Goal: Information Seeking & Learning: Learn about a topic

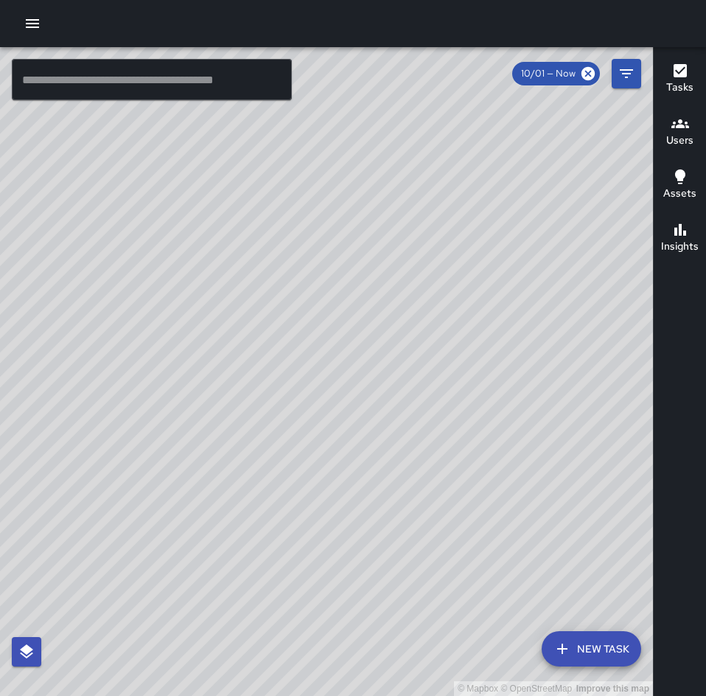
click at [28, 37] on button "button" at bounding box center [32, 23] width 29 height 29
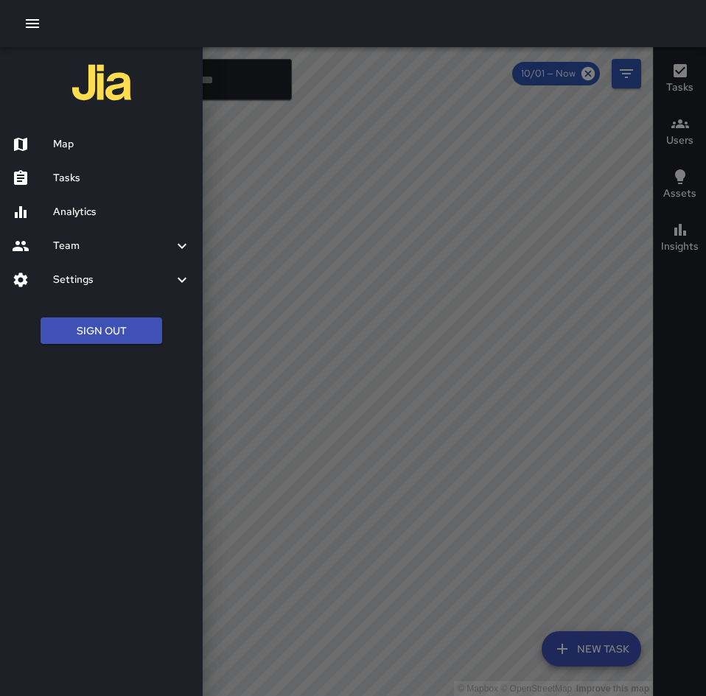
click at [84, 264] on div "Settings" at bounding box center [101, 280] width 203 height 34
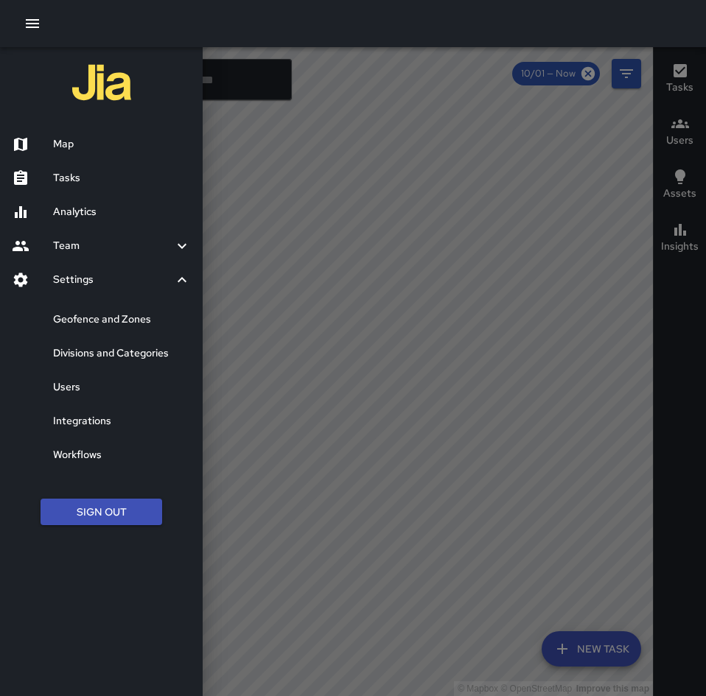
click at [119, 261] on div "Team" at bounding box center [101, 246] width 203 height 34
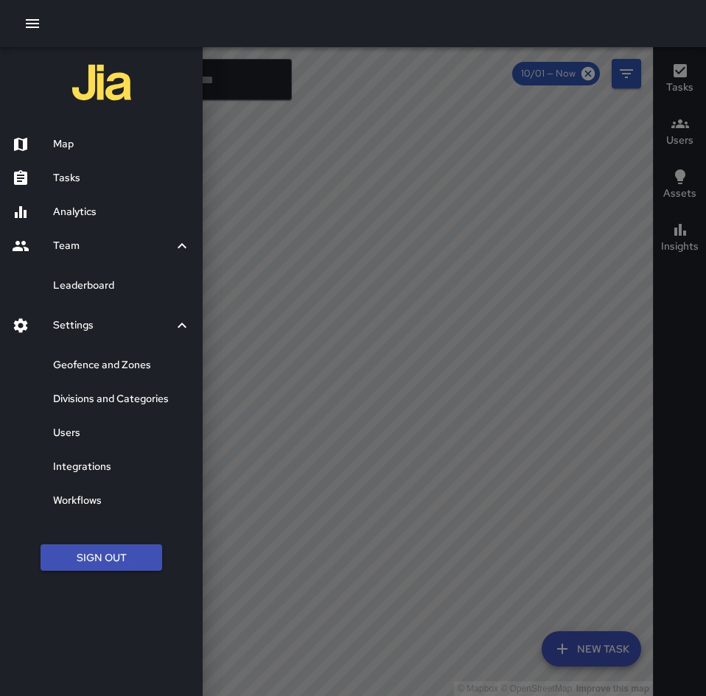
click at [114, 218] on h6 "Analytics" at bounding box center [122, 212] width 138 height 16
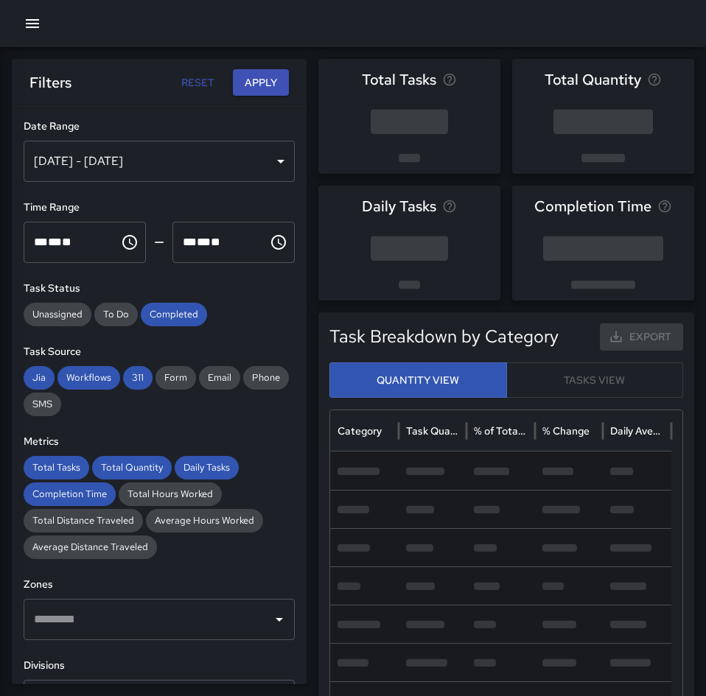
click at [58, 159] on div "[DATE] - [DATE]" at bounding box center [159, 161] width 271 height 41
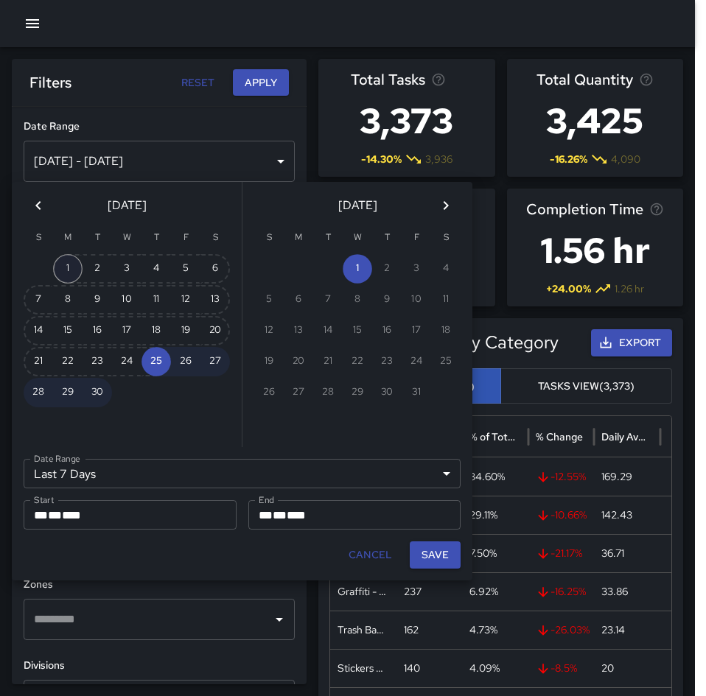
click at [69, 261] on button "1" at bounding box center [67, 268] width 29 height 29
type input "******"
type input "**********"
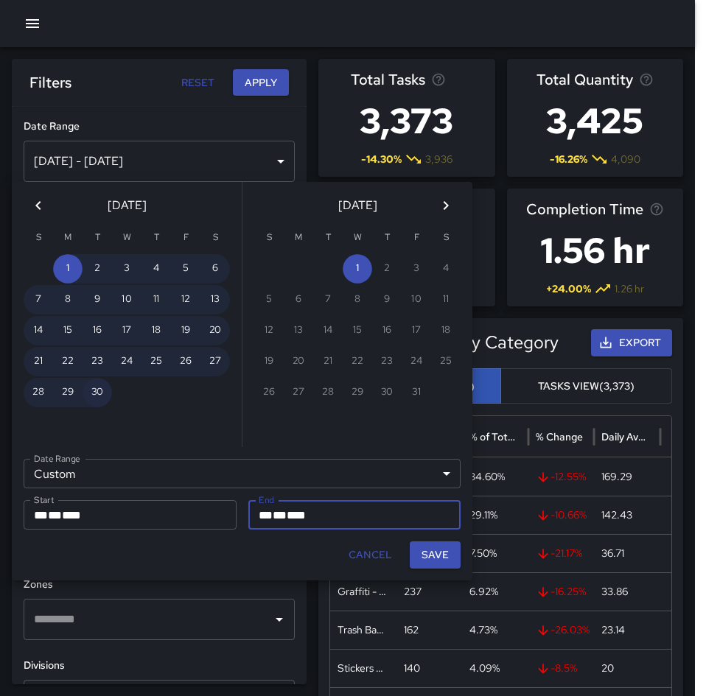
click at [93, 391] on button "30" at bounding box center [97, 392] width 29 height 29
type input "**********"
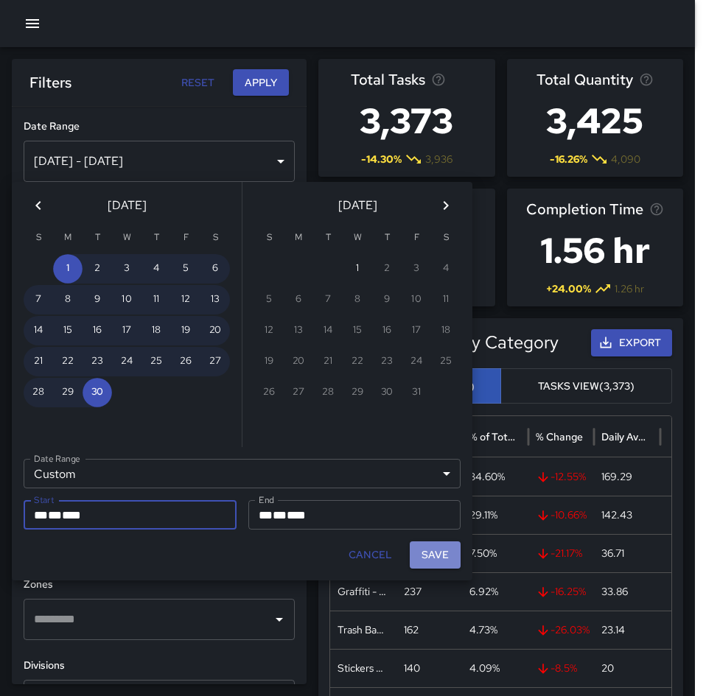
click at [416, 550] on button "Save" at bounding box center [435, 555] width 51 height 27
type input "**********"
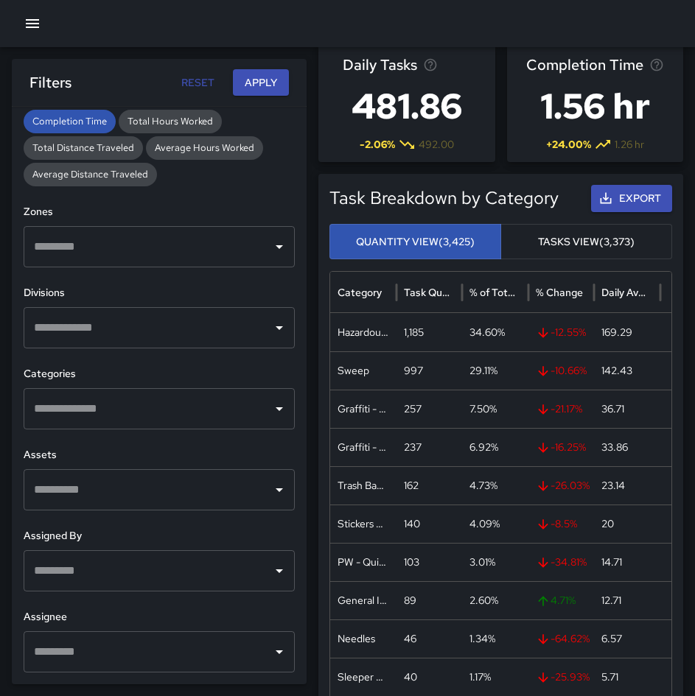
scroll to position [147, 0]
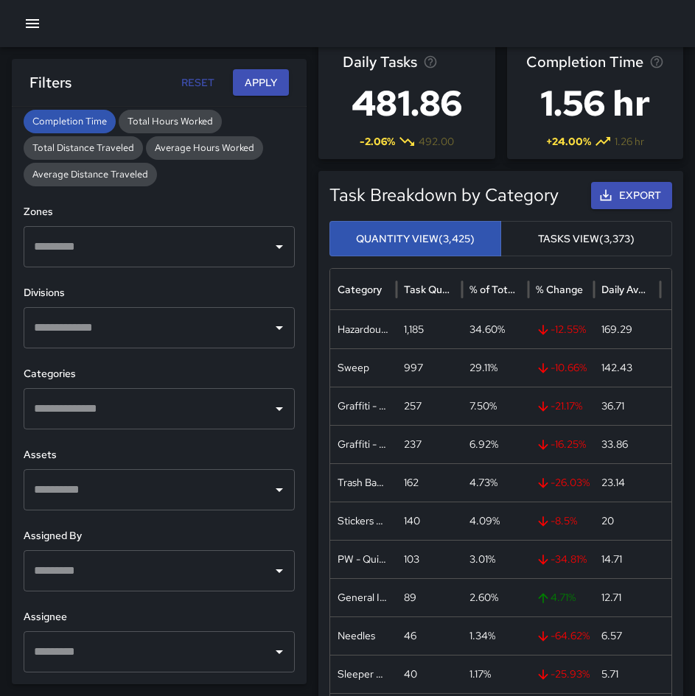
click at [231, 318] on input "text" at bounding box center [148, 328] width 236 height 28
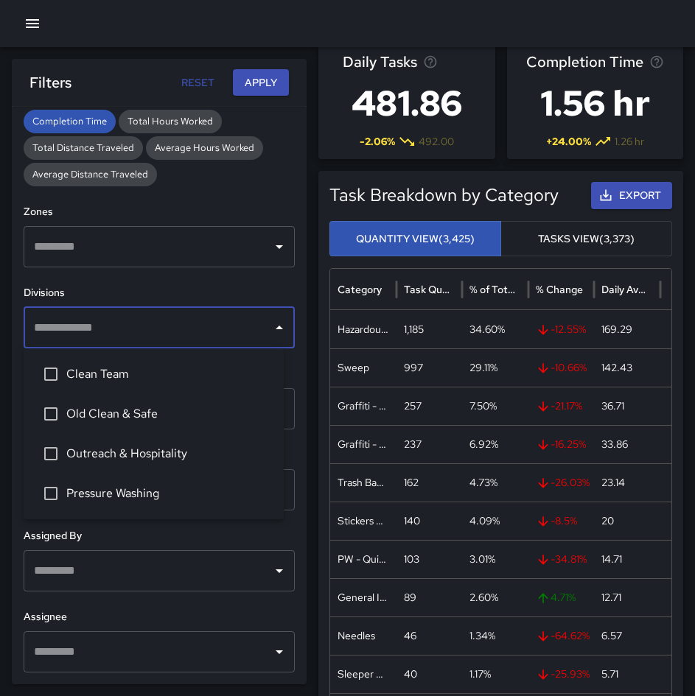
click at [190, 378] on span "Clean Team" at bounding box center [169, 374] width 206 height 18
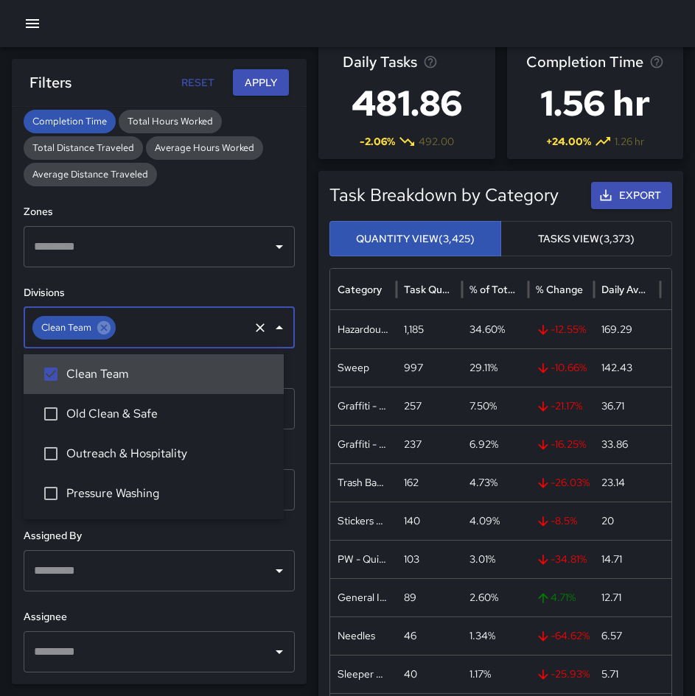
click at [275, 327] on icon "Close" at bounding box center [279, 328] width 18 height 18
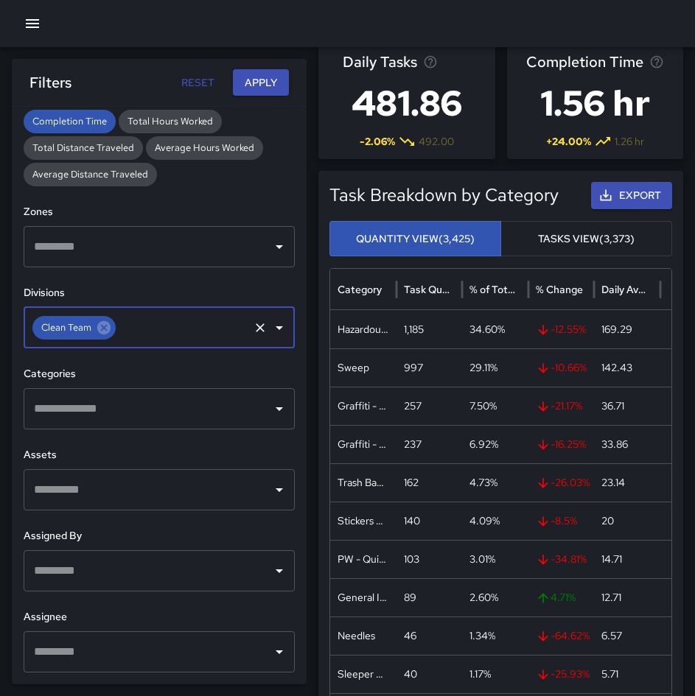
click at [220, 400] on input "text" at bounding box center [148, 409] width 236 height 28
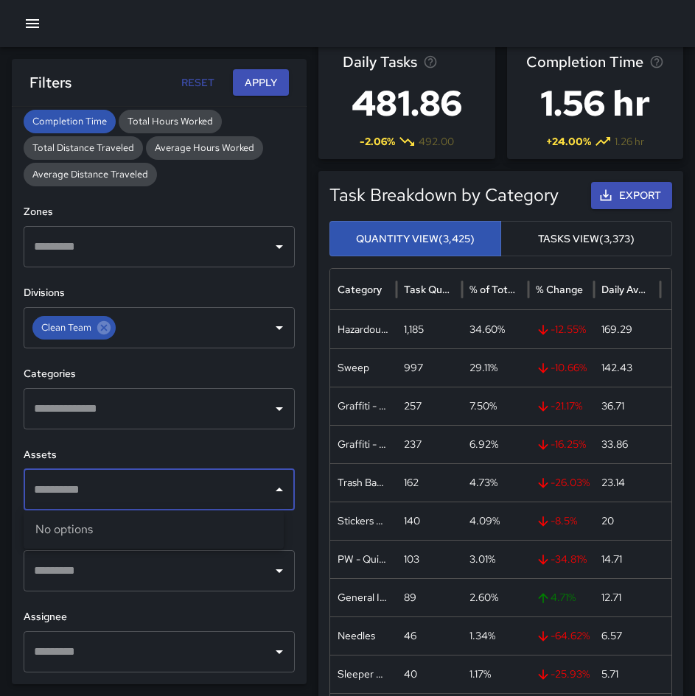
click at [201, 492] on input "text" at bounding box center [148, 490] width 236 height 28
click at [183, 421] on input "text" at bounding box center [148, 409] width 236 height 28
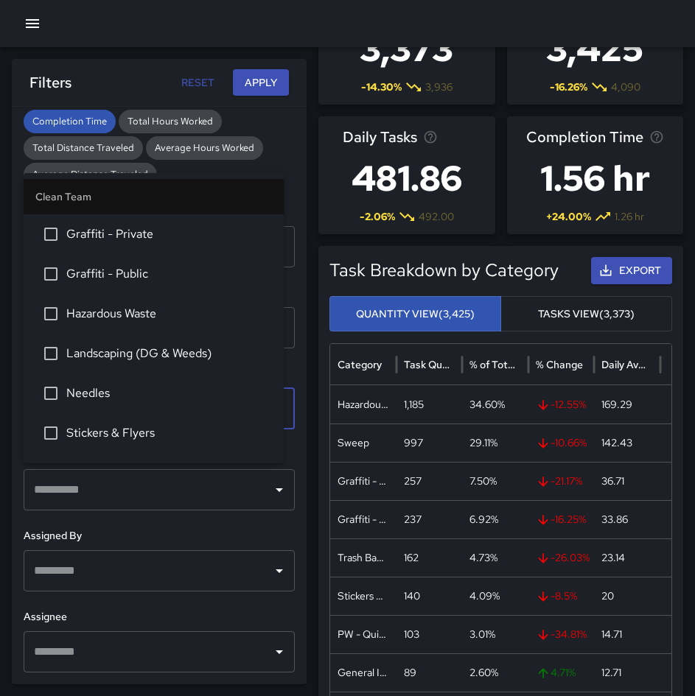
scroll to position [0, 0]
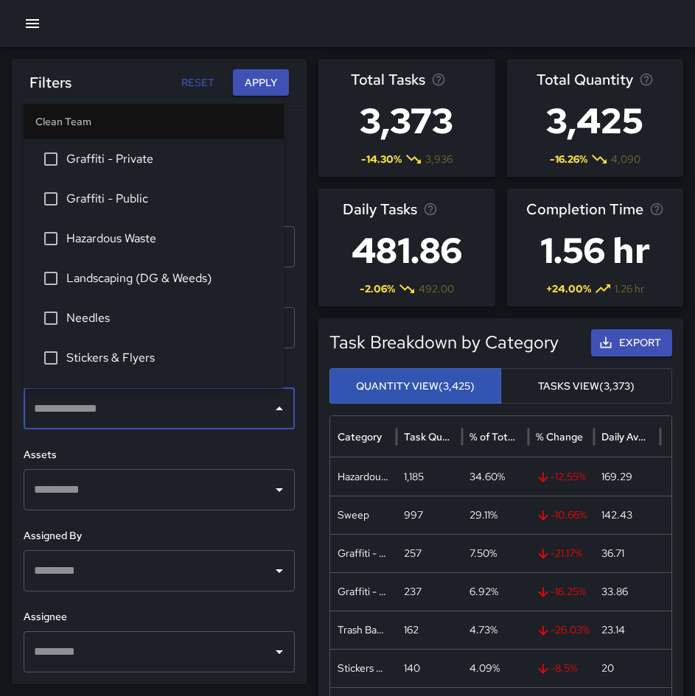
click at [161, 162] on span "Graffiti - Private" at bounding box center [169, 159] width 206 height 18
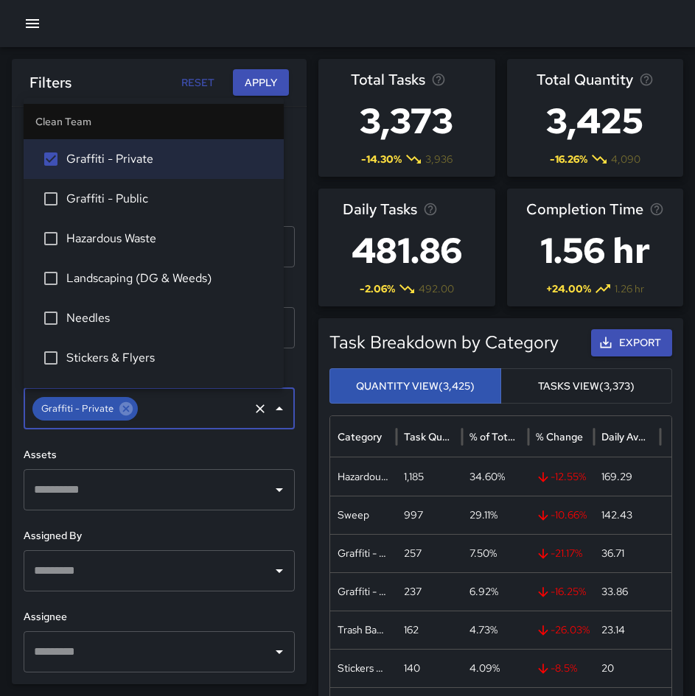
click at [159, 192] on span "Graffiti - Public" at bounding box center [169, 199] width 206 height 18
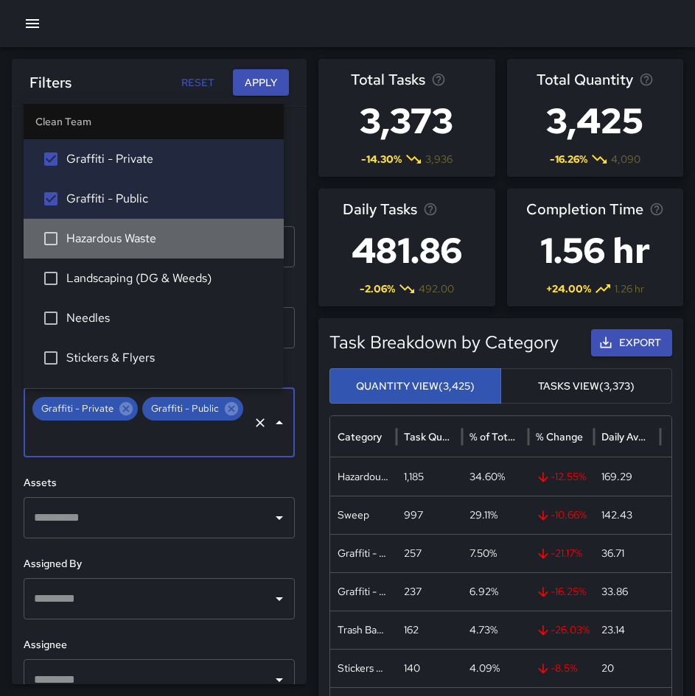
click at [171, 233] on span "Hazardous Waste" at bounding box center [169, 239] width 206 height 18
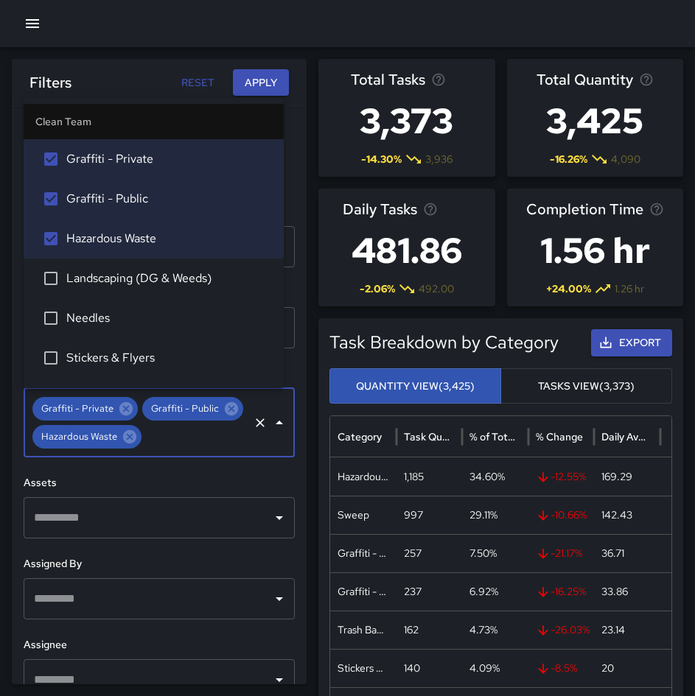
click at [165, 323] on span "Needles" at bounding box center [169, 318] width 206 height 18
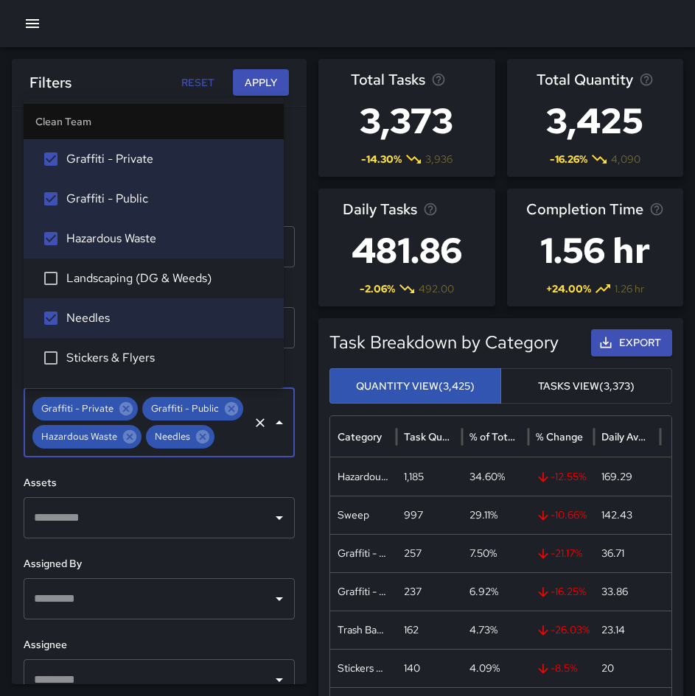
click at [270, 432] on icon "Close" at bounding box center [279, 423] width 18 height 18
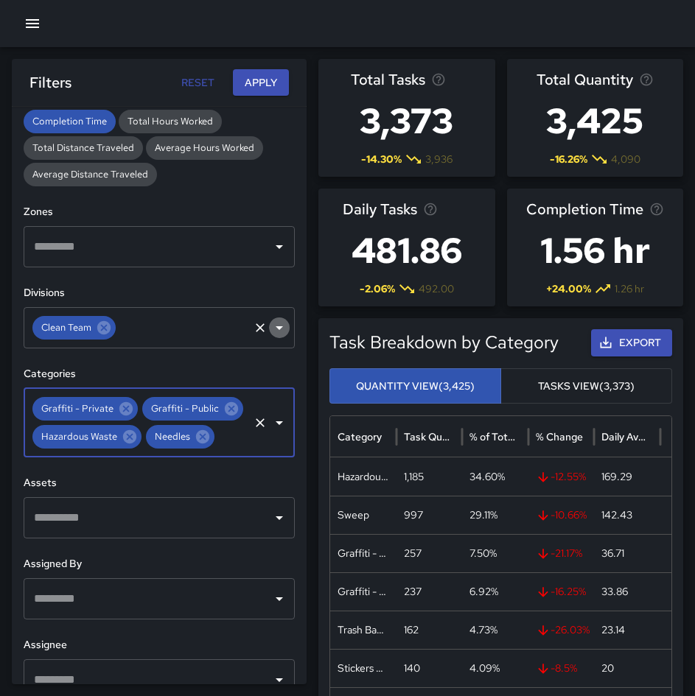
click at [270, 322] on icon "Open" at bounding box center [279, 328] width 18 height 18
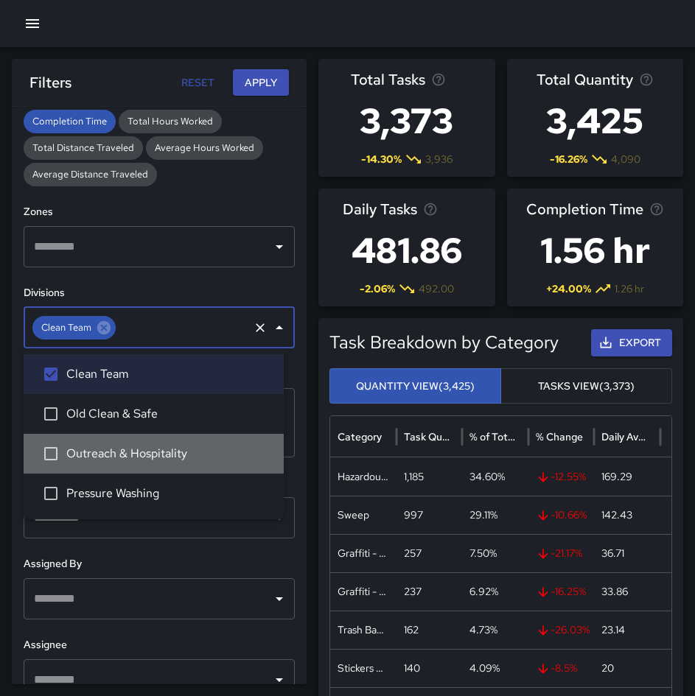
click at [216, 462] on span "Outreach & Hospitality" at bounding box center [169, 454] width 206 height 18
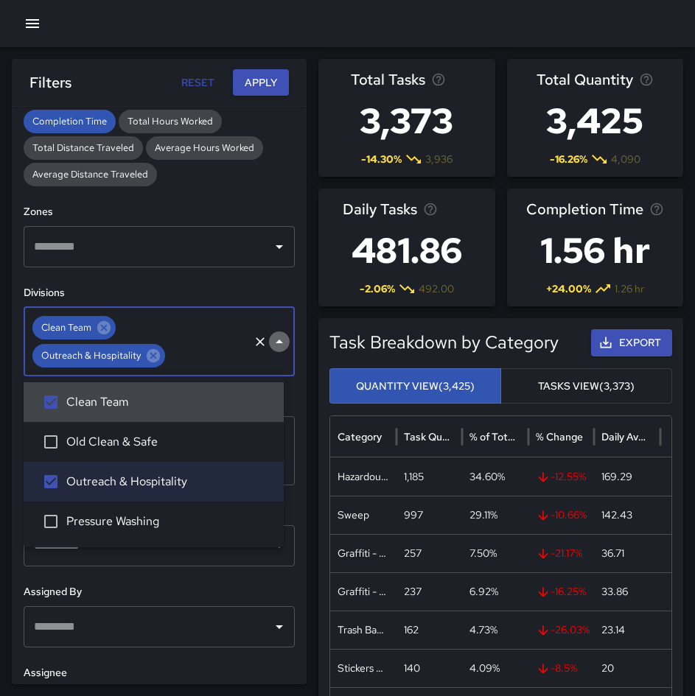
click at [270, 347] on icon "Close" at bounding box center [279, 342] width 18 height 18
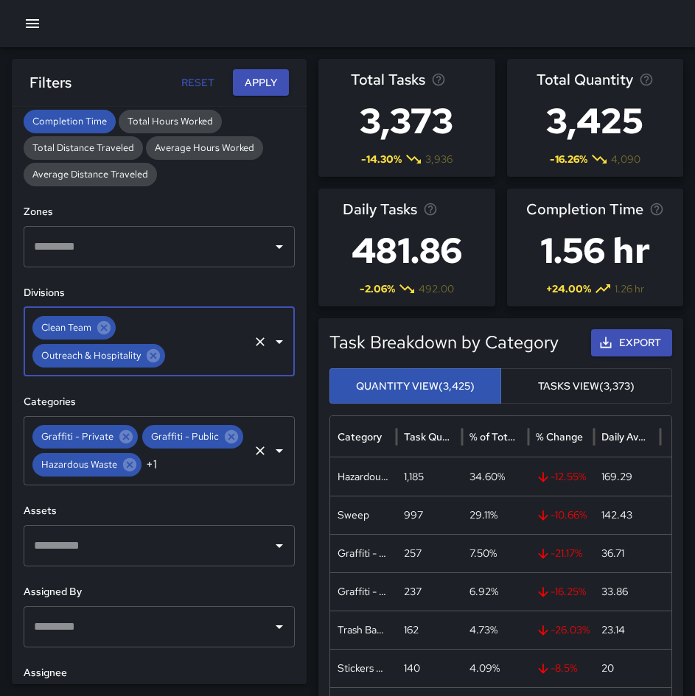
click at [269, 461] on button "Open" at bounding box center [279, 451] width 21 height 21
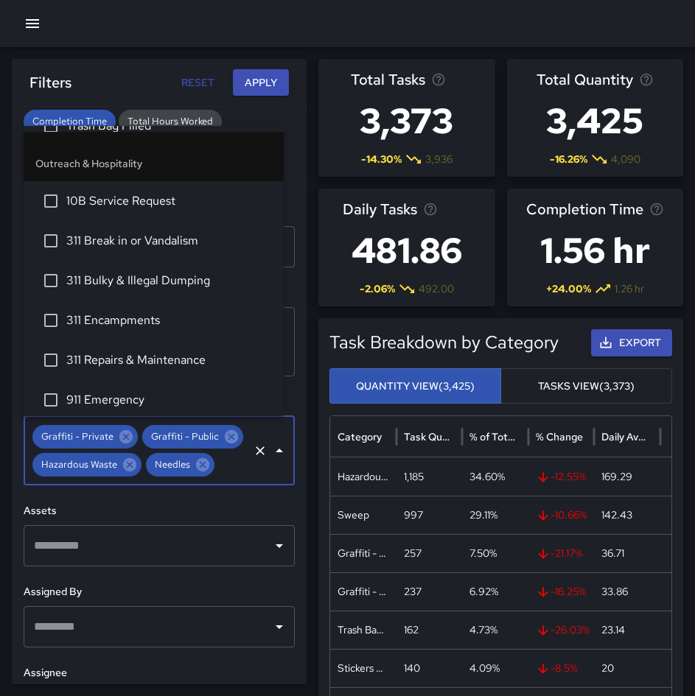
scroll to position [368, 0]
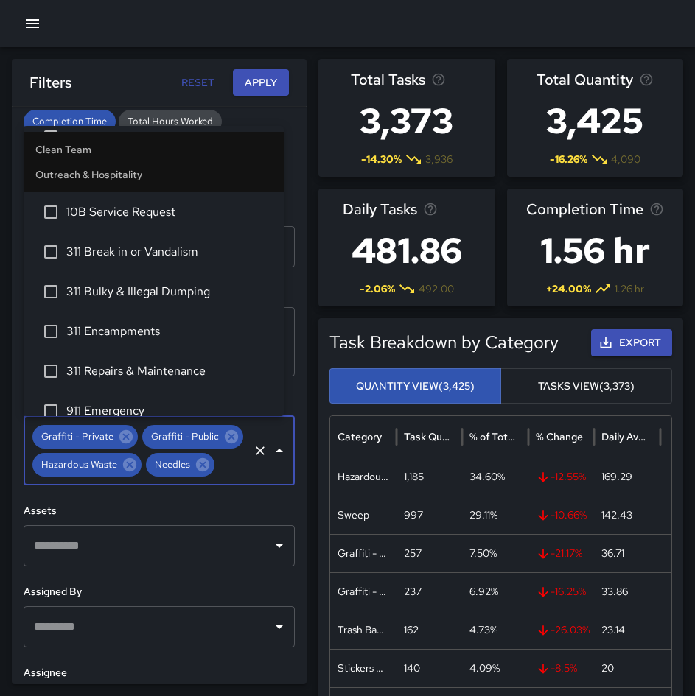
click at [127, 376] on span "311 Repairs & Maintenance" at bounding box center [169, 371] width 206 height 18
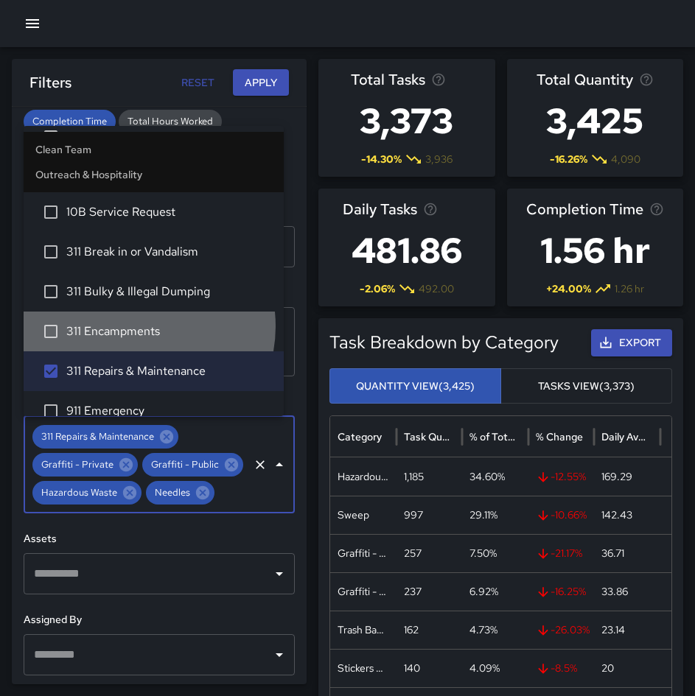
click at [133, 326] on span "311 Encampments" at bounding box center [169, 332] width 206 height 18
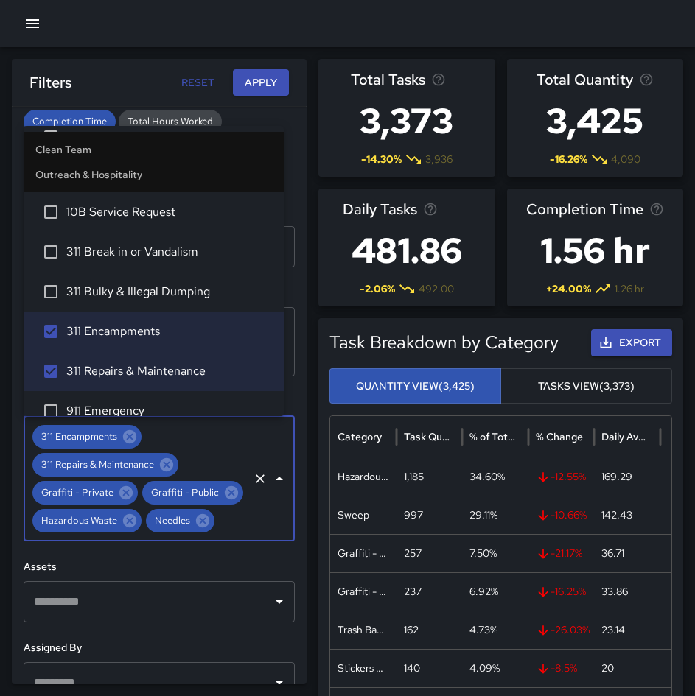
click at [147, 279] on li "311 Bulky & Illegal Dumping" at bounding box center [154, 292] width 260 height 40
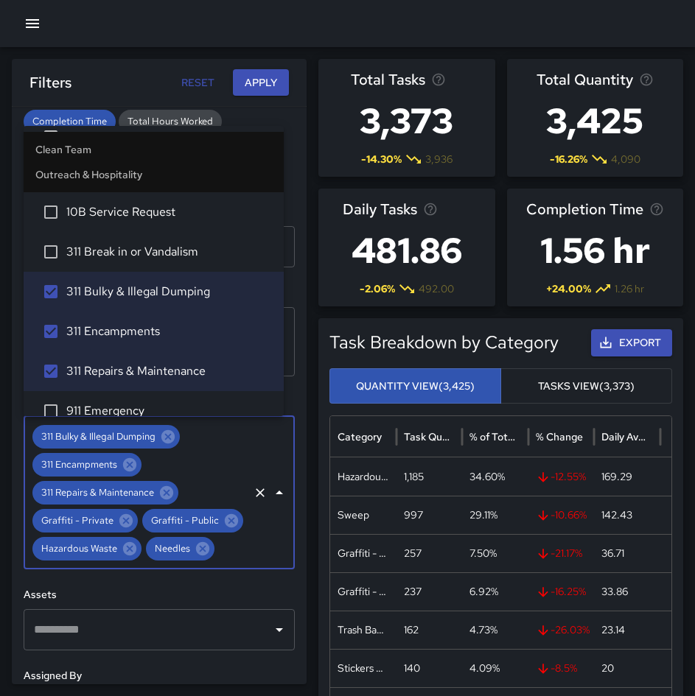
click at [155, 260] on span "311 Break in or Vandalism" at bounding box center [169, 252] width 206 height 18
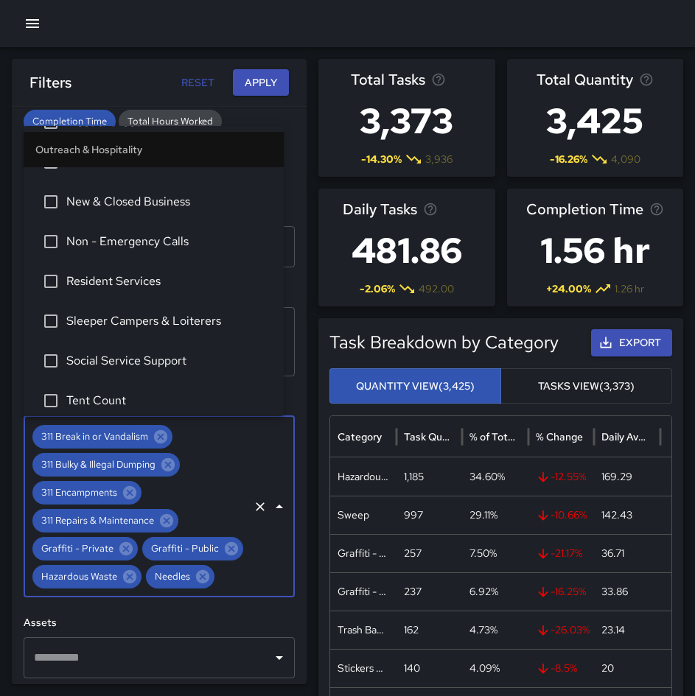
scroll to position [747, 0]
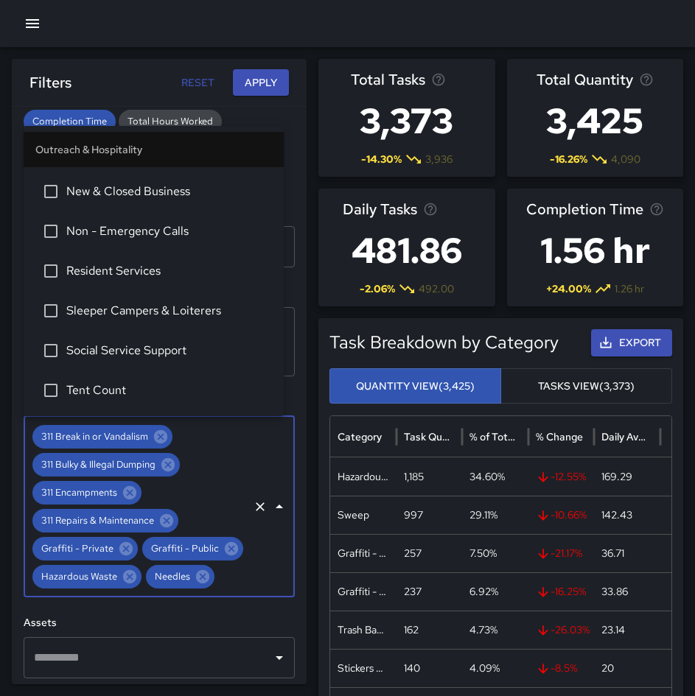
click at [256, 80] on button "Apply" at bounding box center [261, 82] width 56 height 27
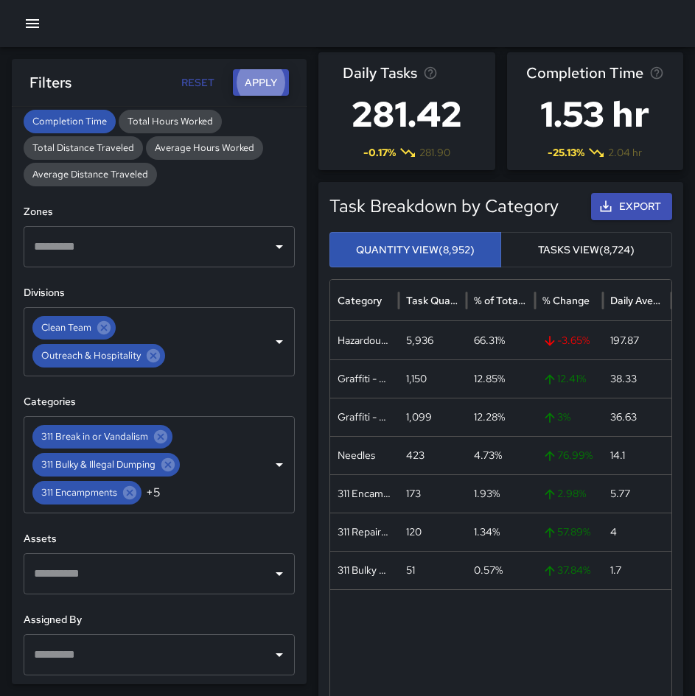
scroll to position [147, 0]
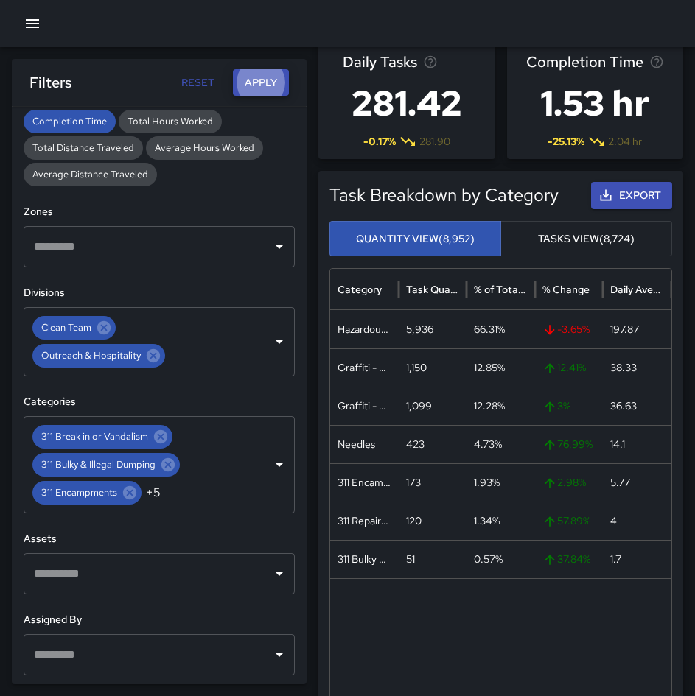
type button "tasks"
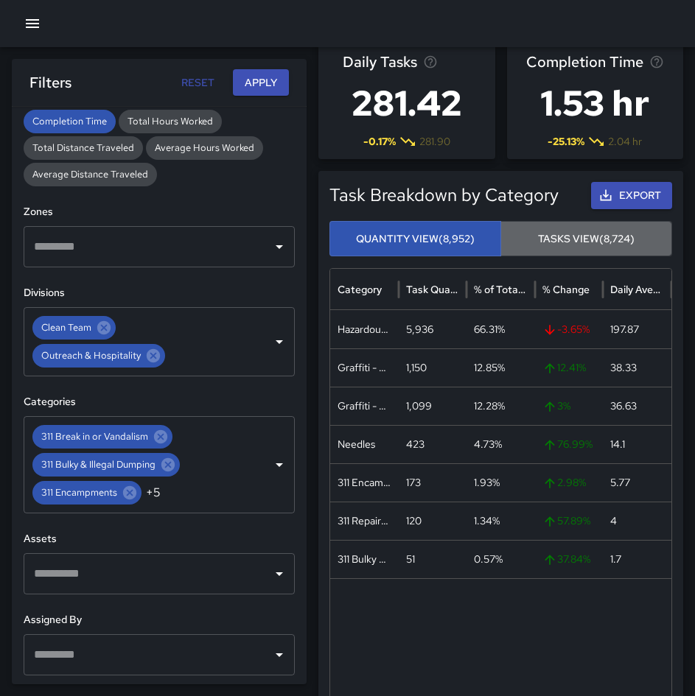
click at [542, 246] on button "Tasks View (8,724)" at bounding box center [586, 239] width 172 height 36
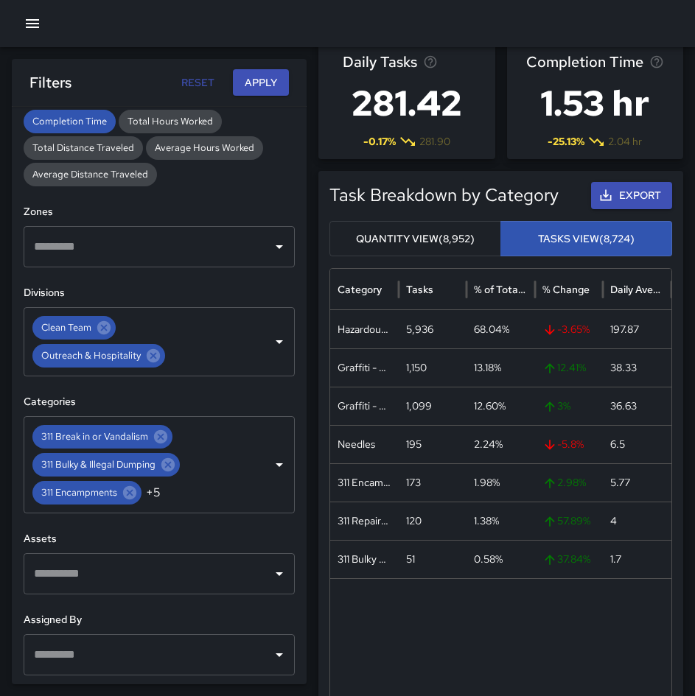
type button "quantity"
click at [456, 243] on button "Quantity View (8,952)" at bounding box center [415, 239] width 172 height 36
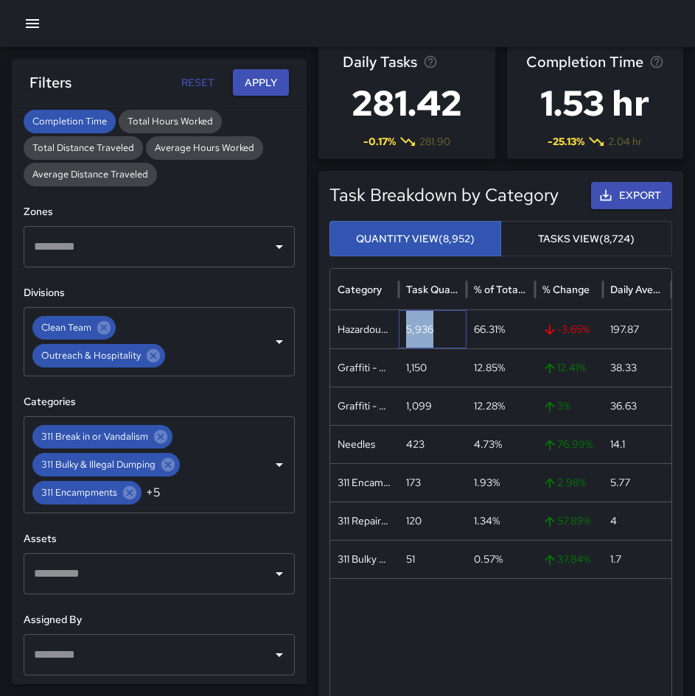
drag, startPoint x: 442, startPoint y: 326, endPoint x: 398, endPoint y: 332, distance: 44.5
click at [399, 332] on div "5,936" at bounding box center [433, 329] width 69 height 38
copy div "5,936"
click at [411, 368] on div "1,150" at bounding box center [433, 367] width 69 height 38
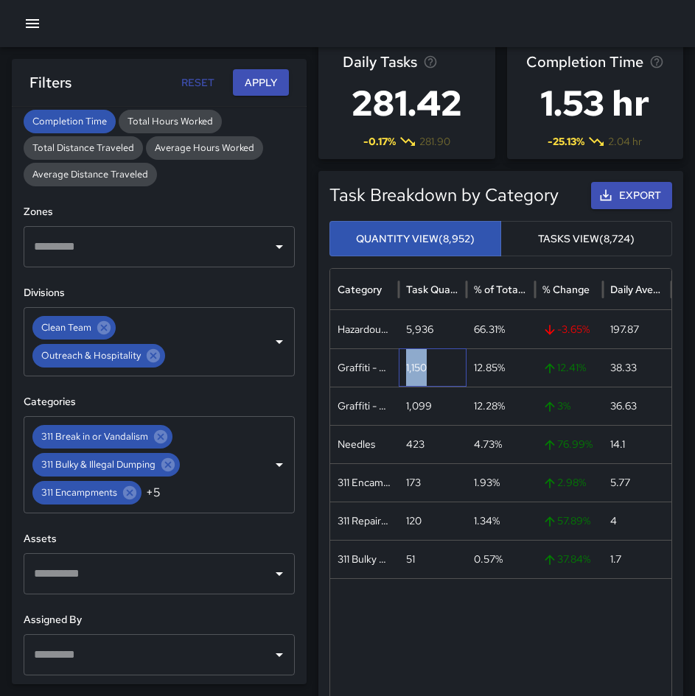
click at [411, 368] on div "1,150" at bounding box center [433, 367] width 69 height 38
copy div "1,150"
click at [432, 407] on div "1,099" at bounding box center [433, 406] width 69 height 38
click at [427, 406] on div "1,099" at bounding box center [433, 406] width 69 height 38
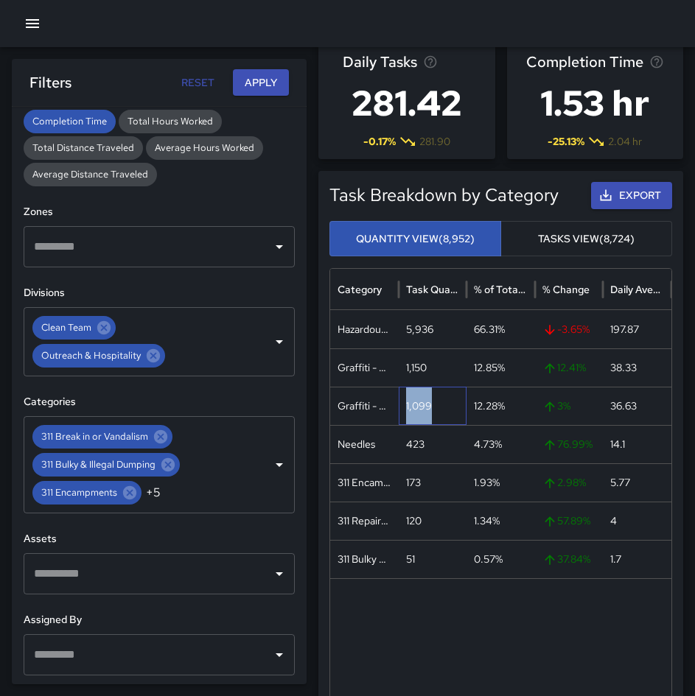
copy div "1,099"
click at [423, 445] on div "423" at bounding box center [433, 444] width 69 height 38
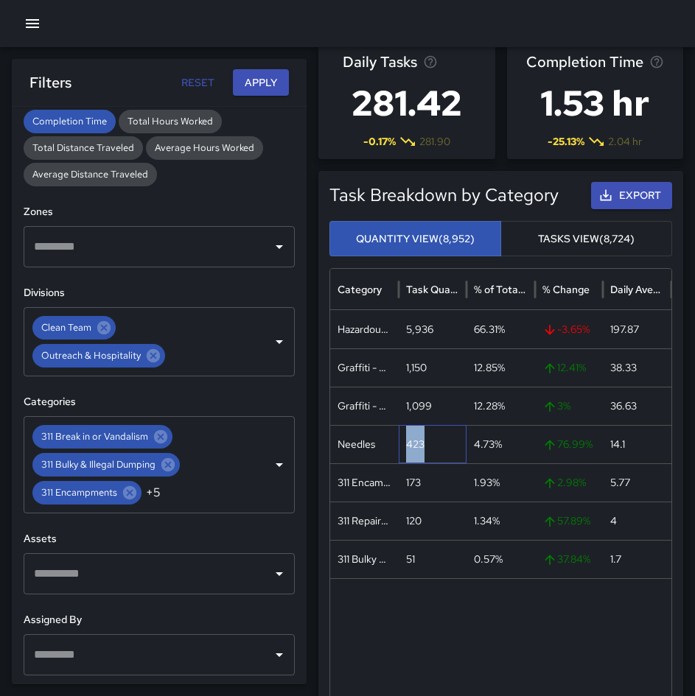
copy div "423"
click at [413, 483] on div "173" at bounding box center [433, 482] width 69 height 38
click at [273, 461] on icon "Open" at bounding box center [279, 465] width 18 height 18
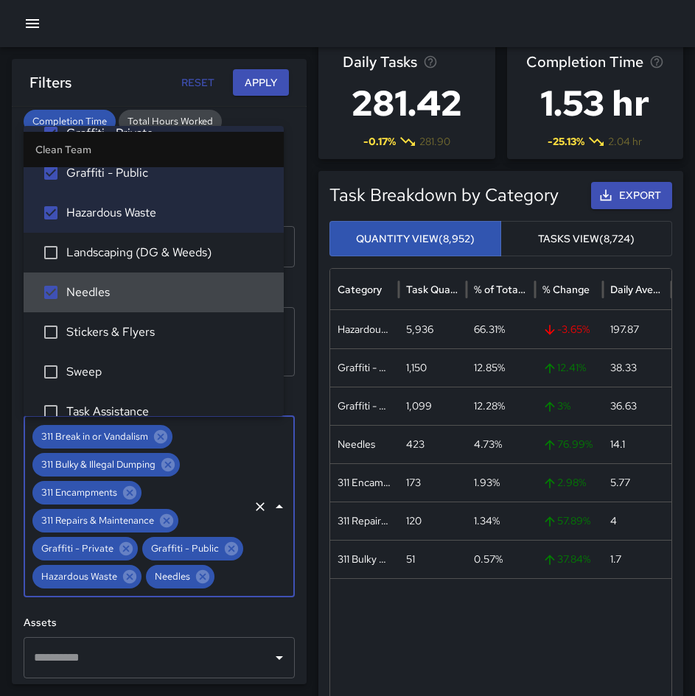
scroll to position [77, 0]
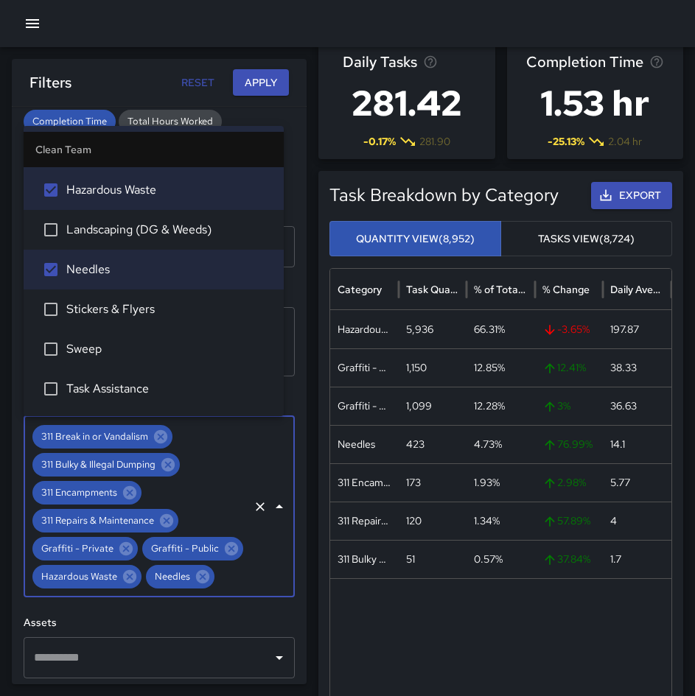
click at [102, 349] on span "Sweep" at bounding box center [169, 349] width 206 height 18
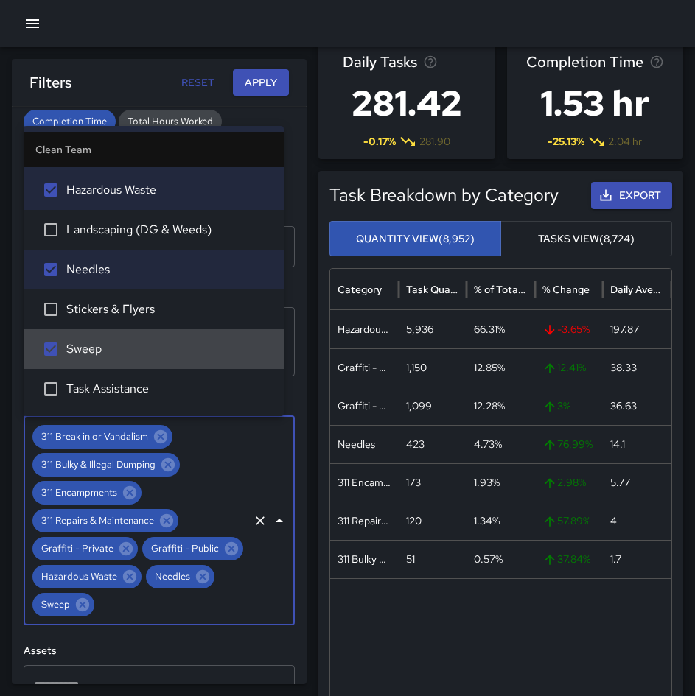
click at [257, 85] on button "Apply" at bounding box center [261, 82] width 56 height 27
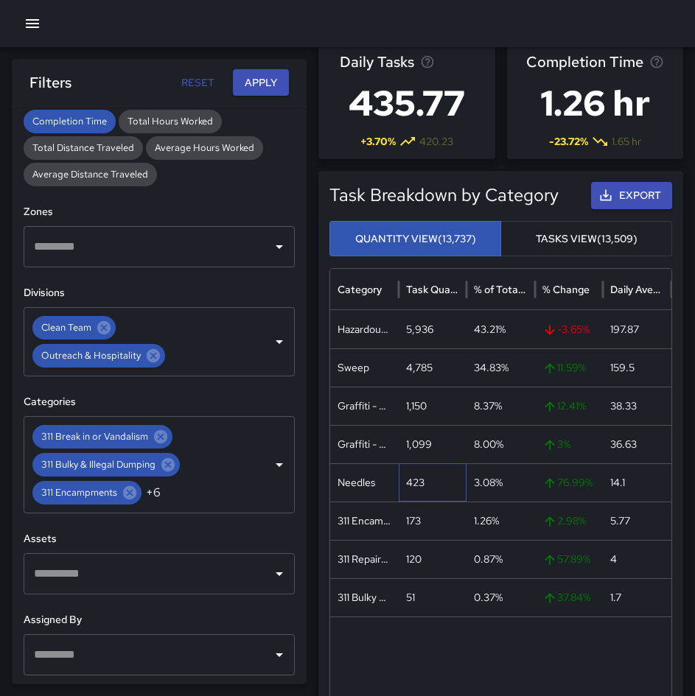
click at [422, 483] on div "423" at bounding box center [433, 482] width 69 height 38
click at [413, 370] on div "4,785" at bounding box center [433, 367] width 69 height 38
copy div "4,785"
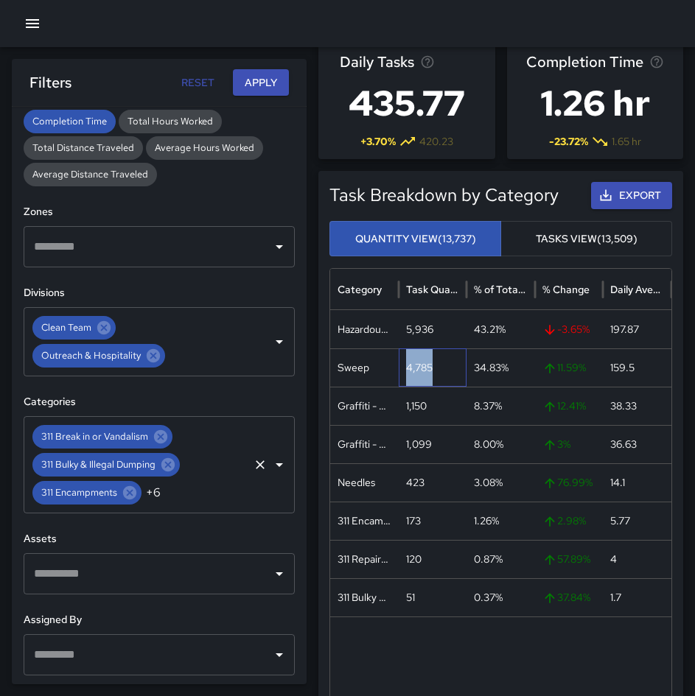
click at [253, 470] on icon "Clear" at bounding box center [260, 465] width 15 height 15
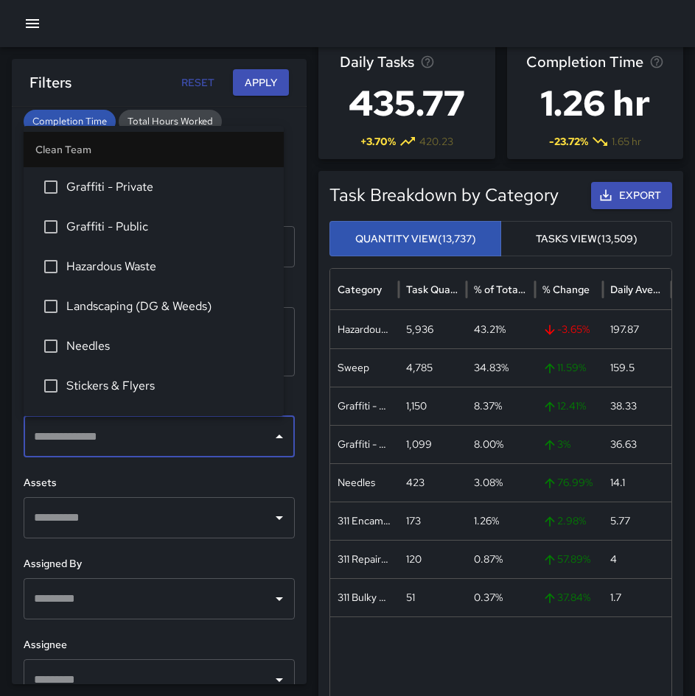
click at [201, 441] on input "text" at bounding box center [148, 437] width 236 height 28
click at [278, 439] on button "Close" at bounding box center [279, 437] width 21 height 21
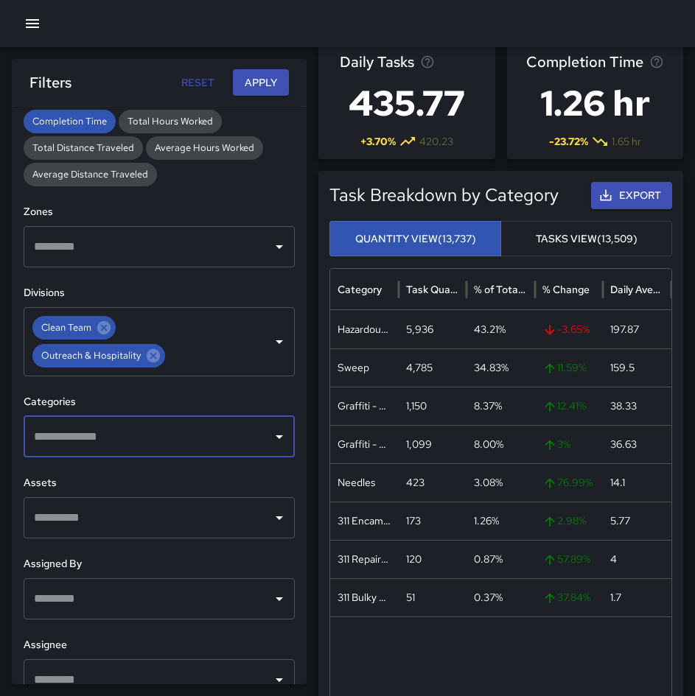
click at [270, 439] on icon "Open" at bounding box center [279, 437] width 18 height 18
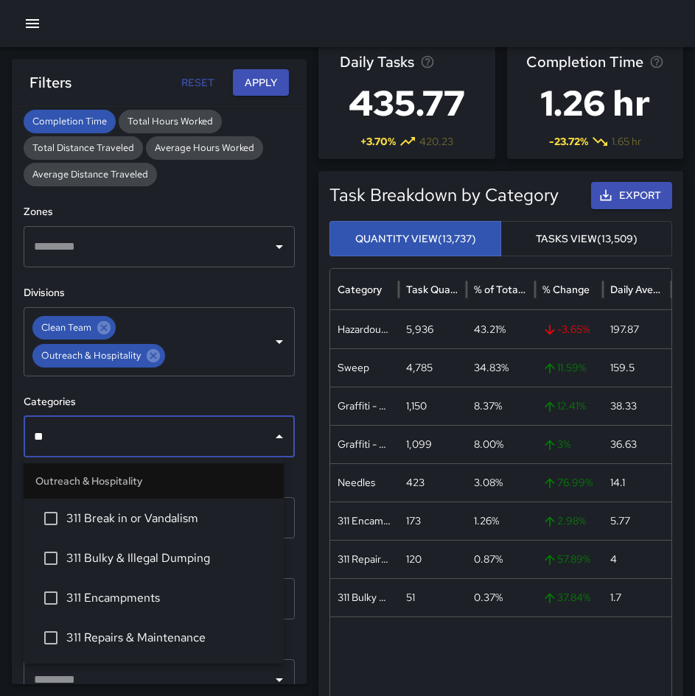
type input "***"
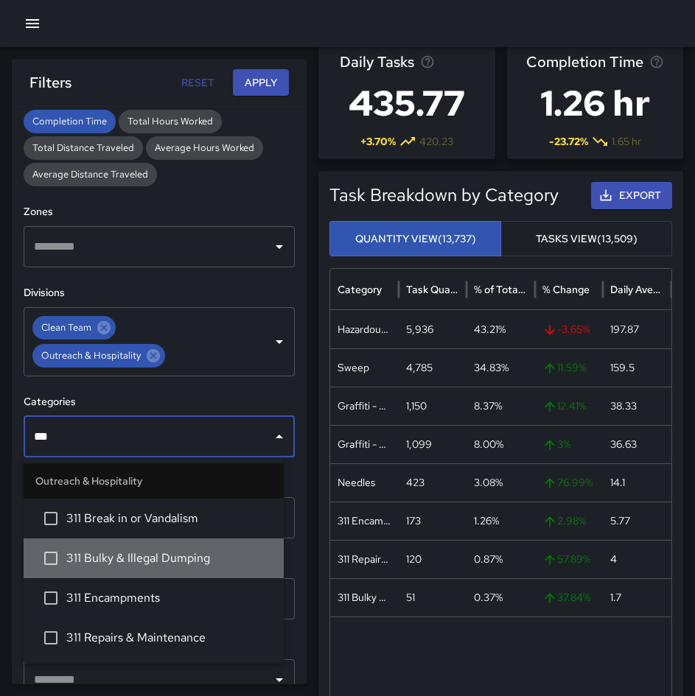
click at [152, 567] on span "311 Bulky & Illegal Dumping" at bounding box center [169, 559] width 206 height 18
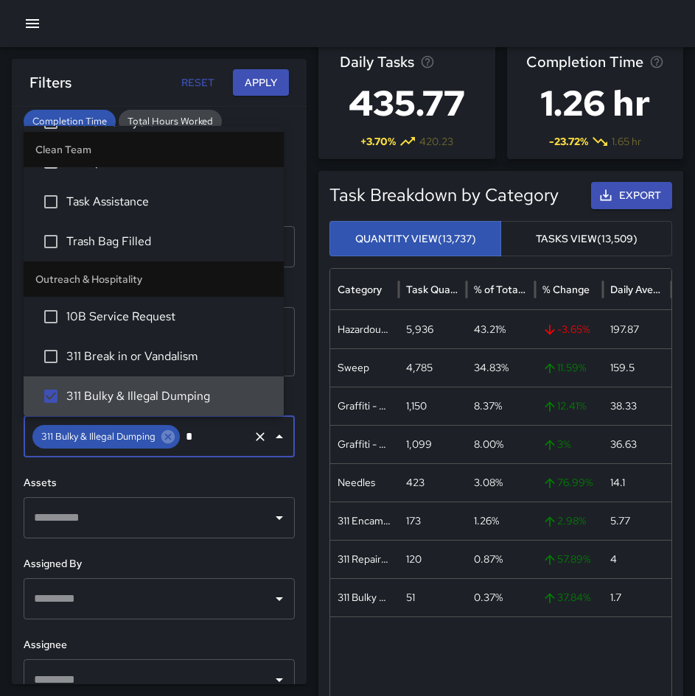
scroll to position [0, 0]
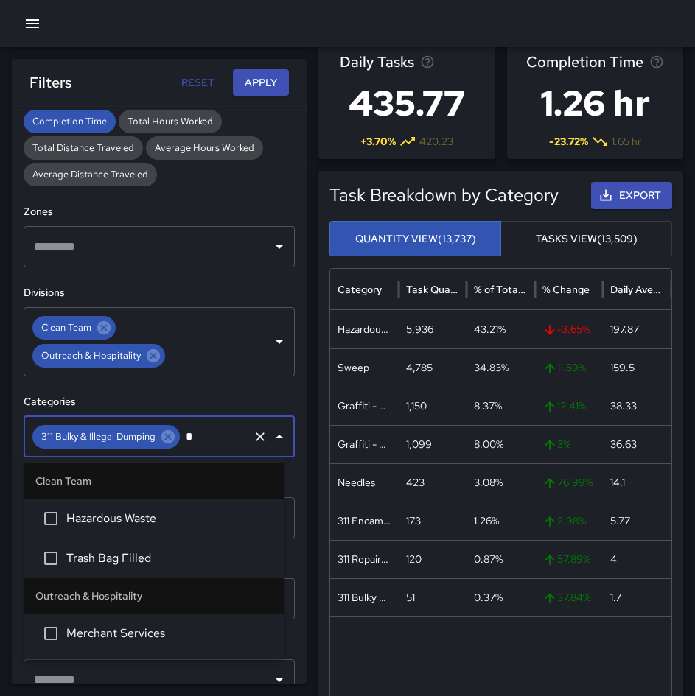
type input "**"
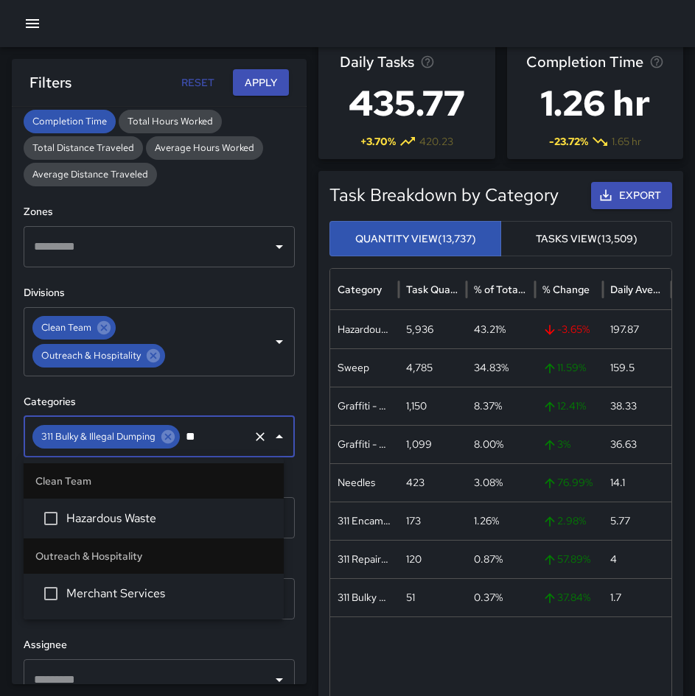
click at [139, 516] on span "Hazardous Waste" at bounding box center [169, 519] width 206 height 18
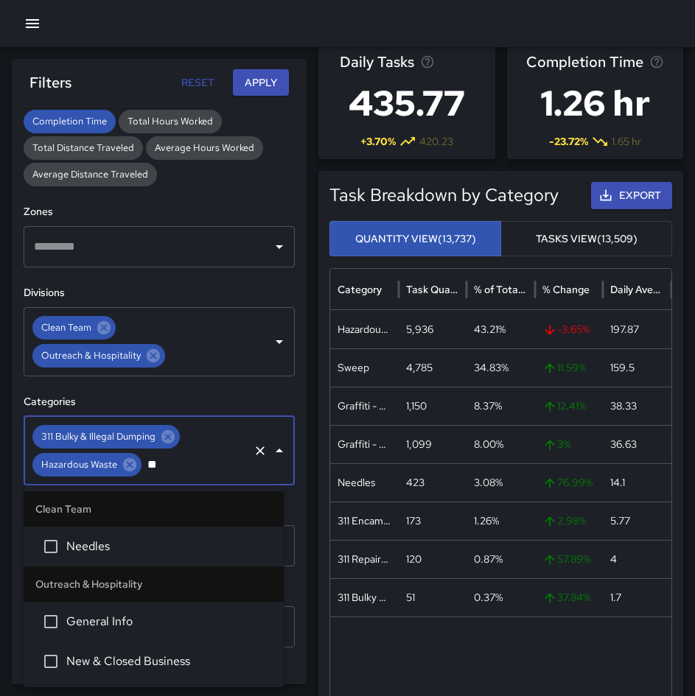
type input "***"
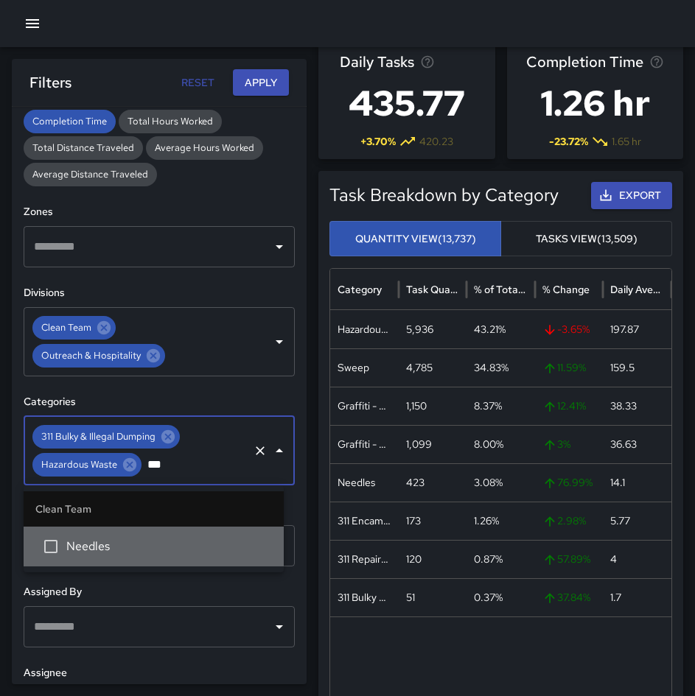
click at [146, 537] on li "Needles" at bounding box center [154, 547] width 260 height 40
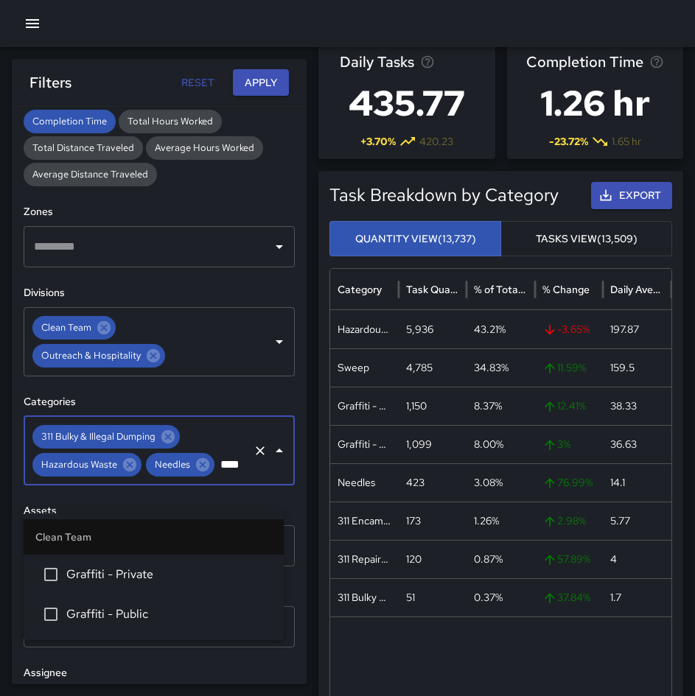
type input "*****"
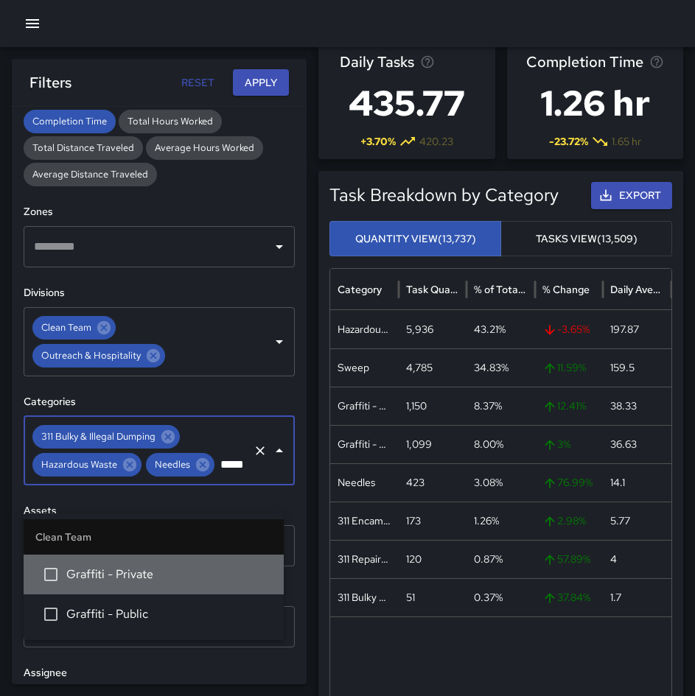
click at [125, 581] on span "Graffiti - Private" at bounding box center [169, 575] width 206 height 18
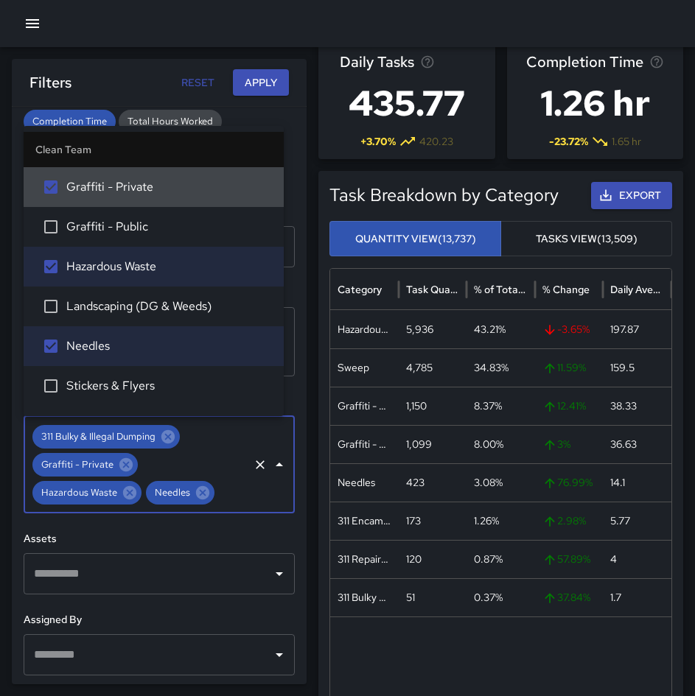
type input "*"
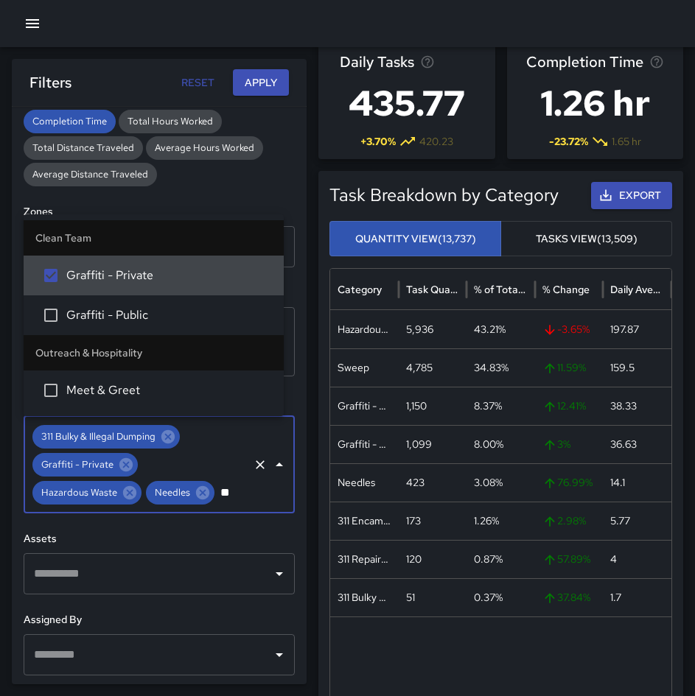
type input "***"
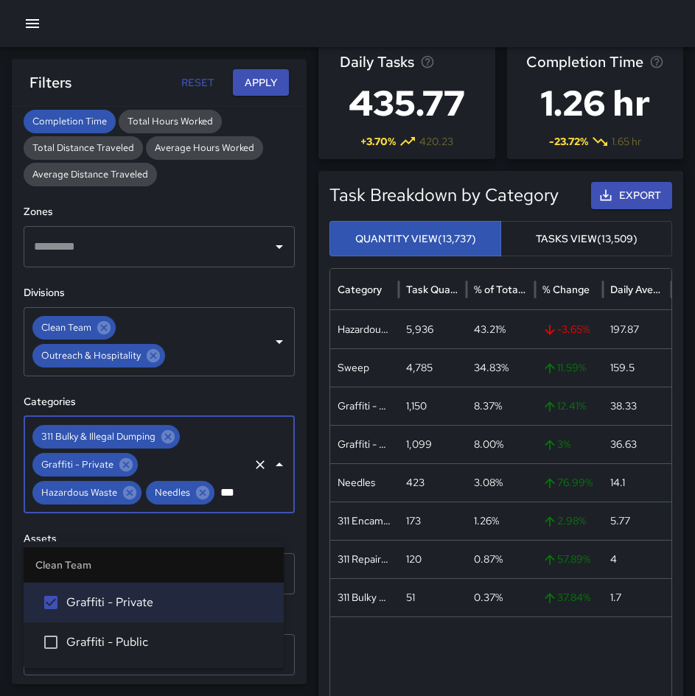
click at [172, 638] on span "Graffiti - Public" at bounding box center [169, 643] width 206 height 18
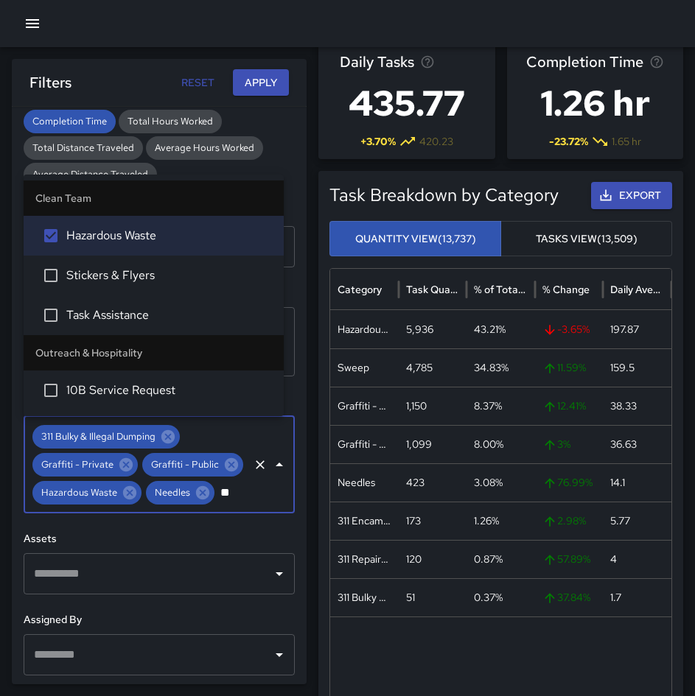
type input "***"
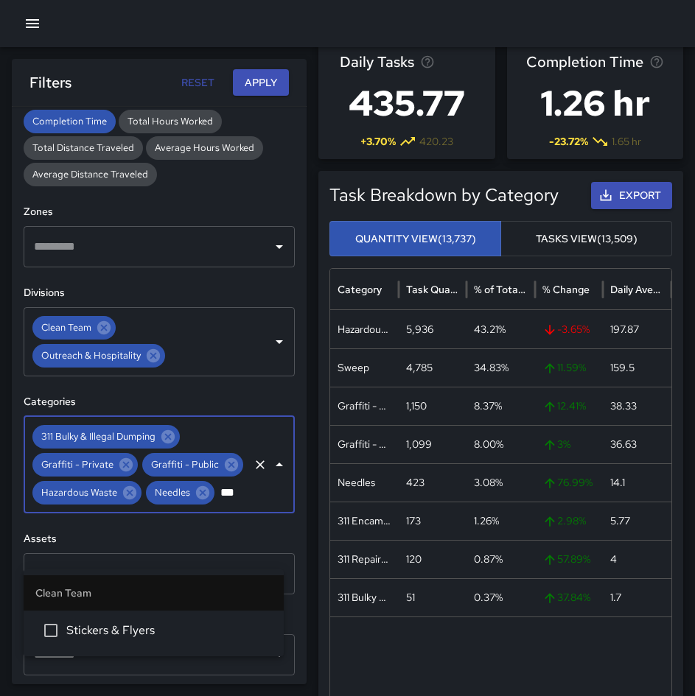
click at [160, 639] on li "Stickers & Flyers" at bounding box center [154, 631] width 260 height 40
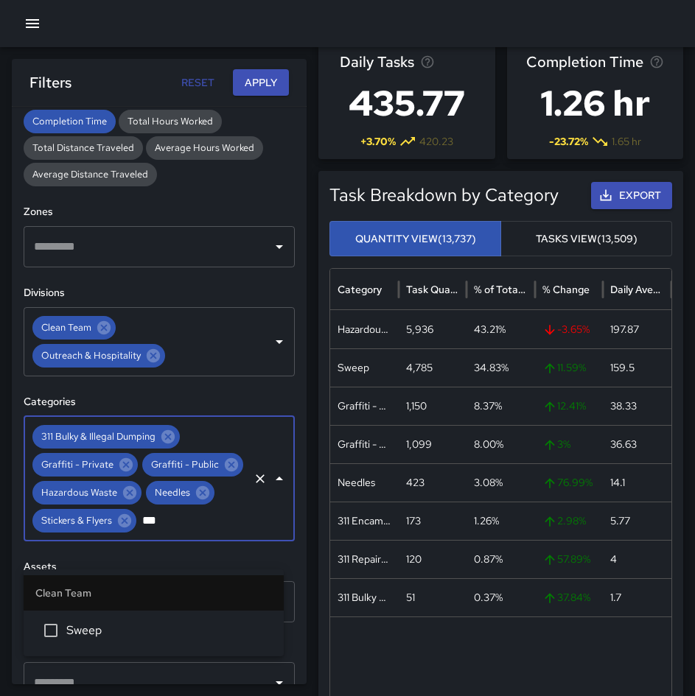
type input "****"
click at [174, 638] on span "Sweep" at bounding box center [169, 631] width 206 height 18
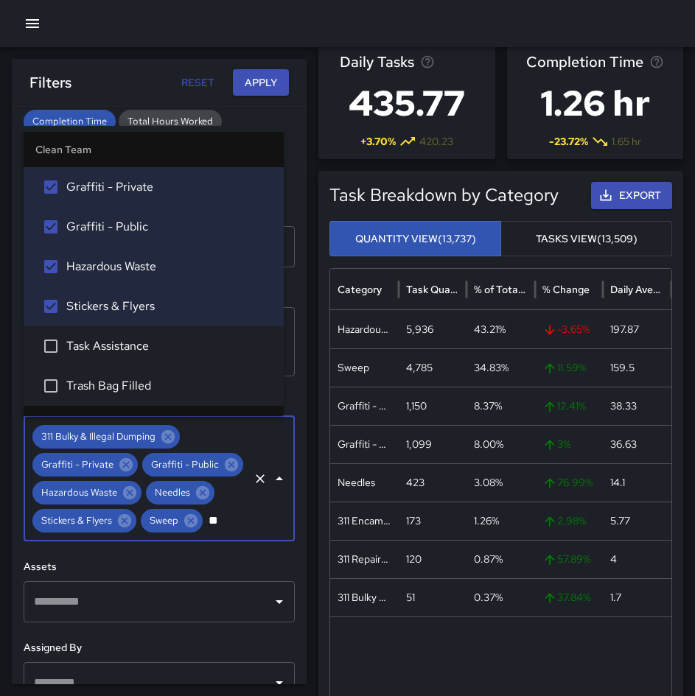
type input "***"
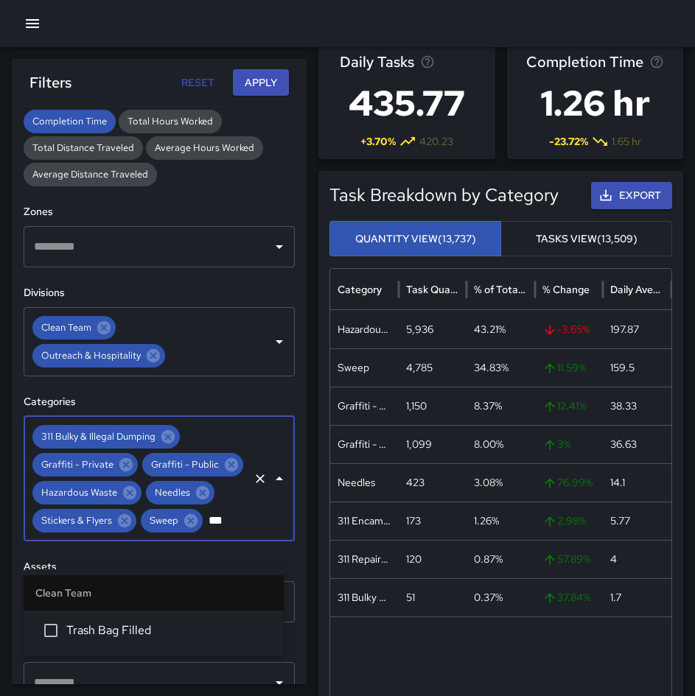
click at [167, 619] on li "Trash Bag Filled" at bounding box center [154, 631] width 260 height 40
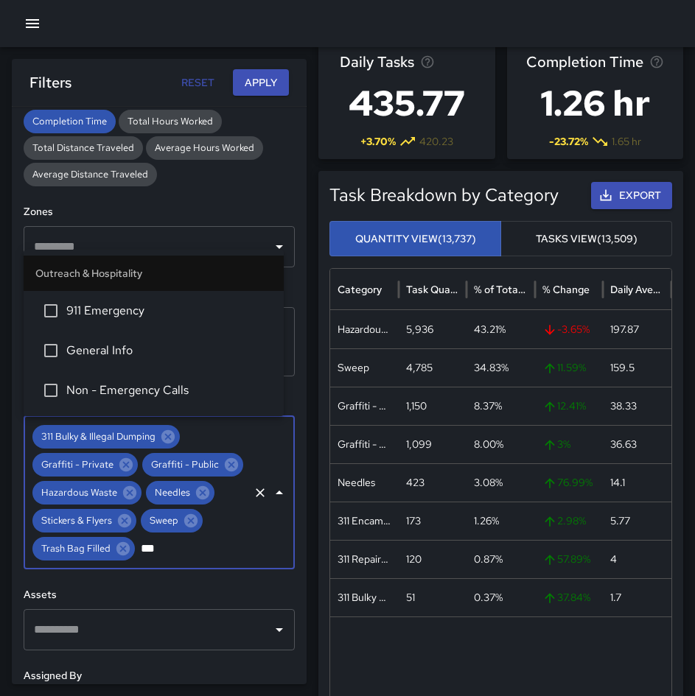
type input "****"
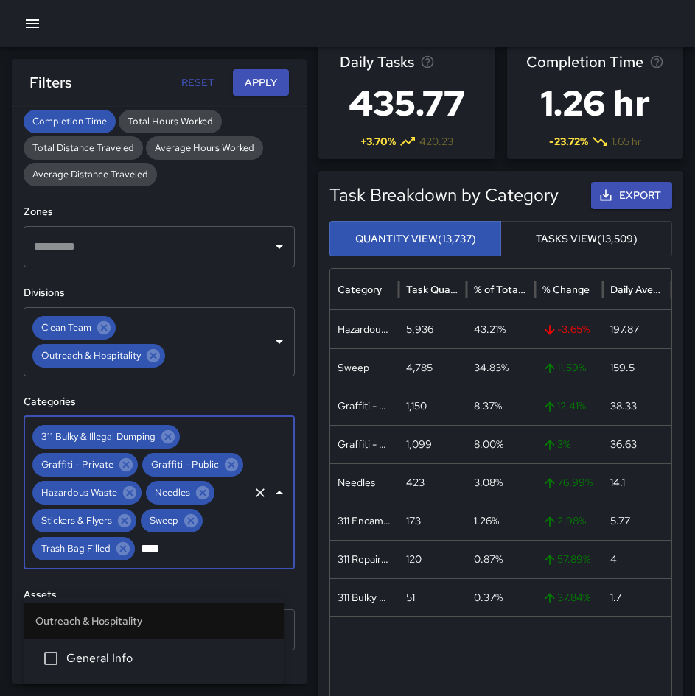
click at [149, 643] on li "General Info" at bounding box center [154, 659] width 260 height 40
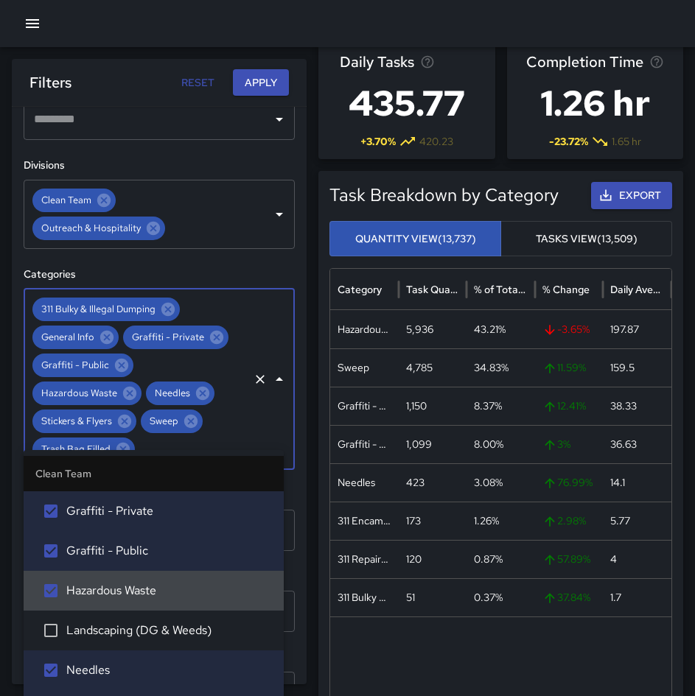
scroll to position [520, 0]
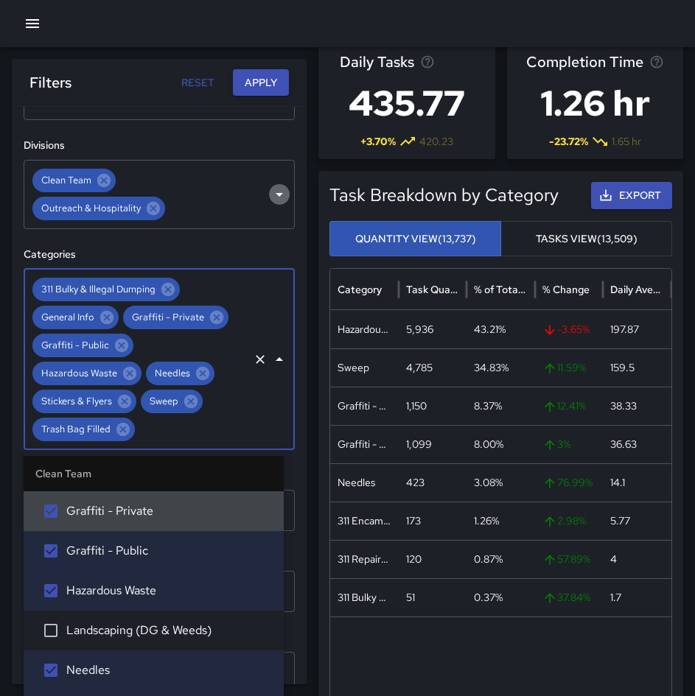
click at [272, 190] on icon "Open" at bounding box center [279, 195] width 18 height 18
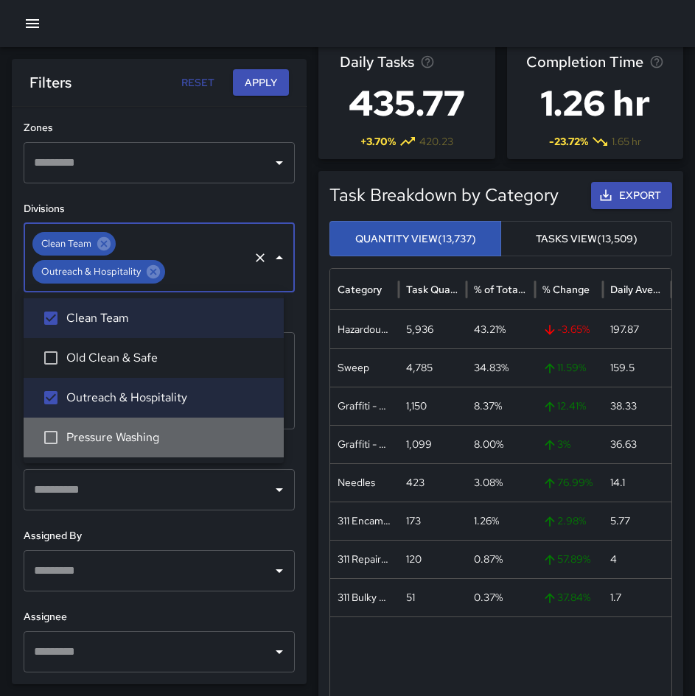
click at [119, 431] on span "Pressure Washing" at bounding box center [169, 438] width 206 height 18
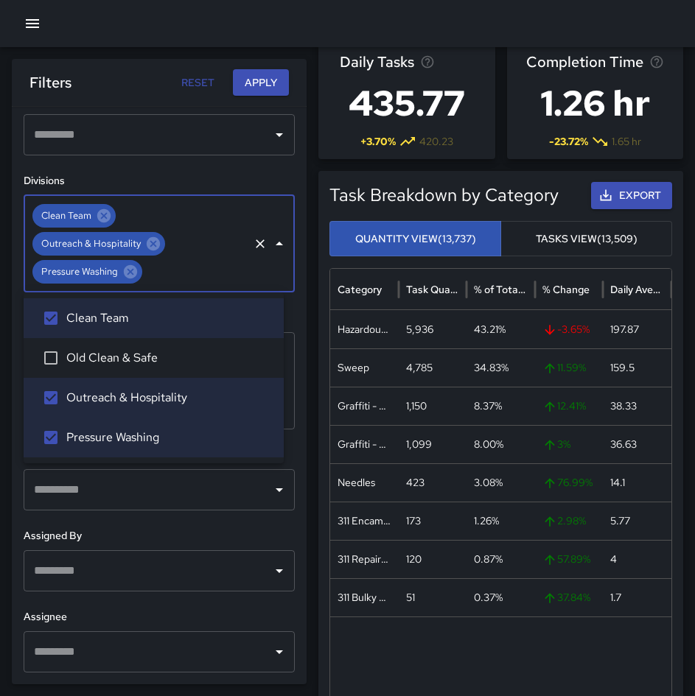
click at [276, 243] on icon "Close" at bounding box center [279, 244] width 7 height 4
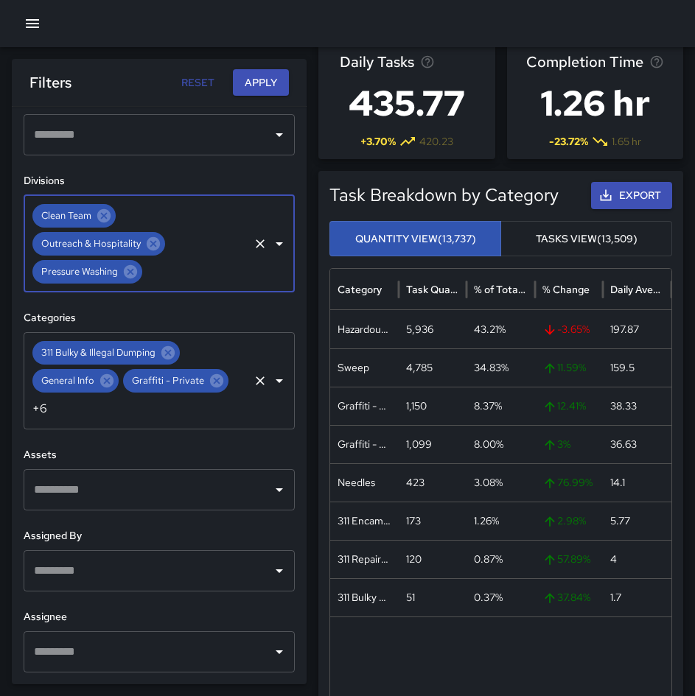
click at [123, 414] on div "311 Bulky & Illegal Dumping General Info Graffiti - Private +6 ​" at bounding box center [159, 380] width 271 height 97
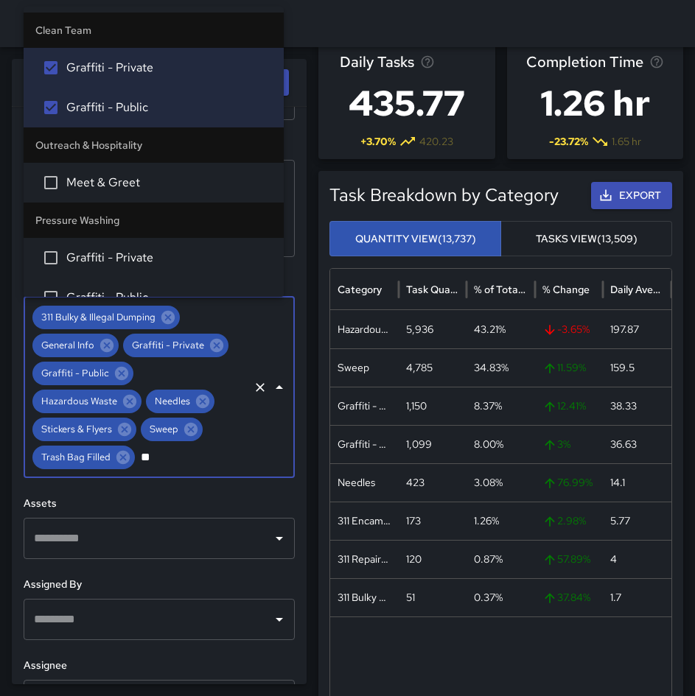
type input "***"
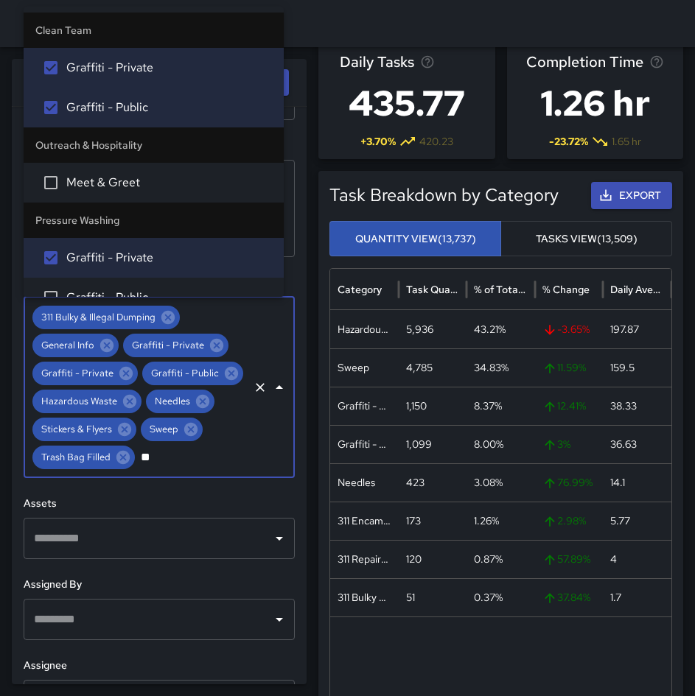
type input "***"
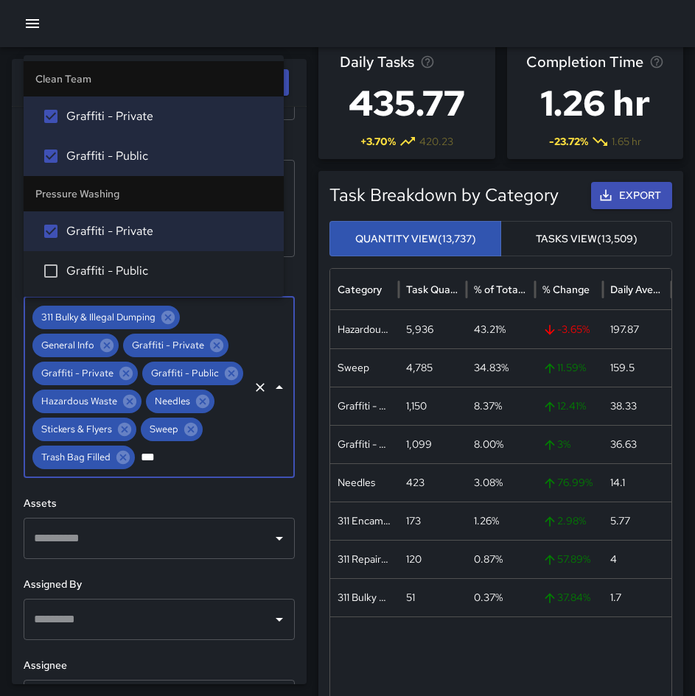
click at [99, 259] on li "Graffiti - Public" at bounding box center [154, 271] width 260 height 40
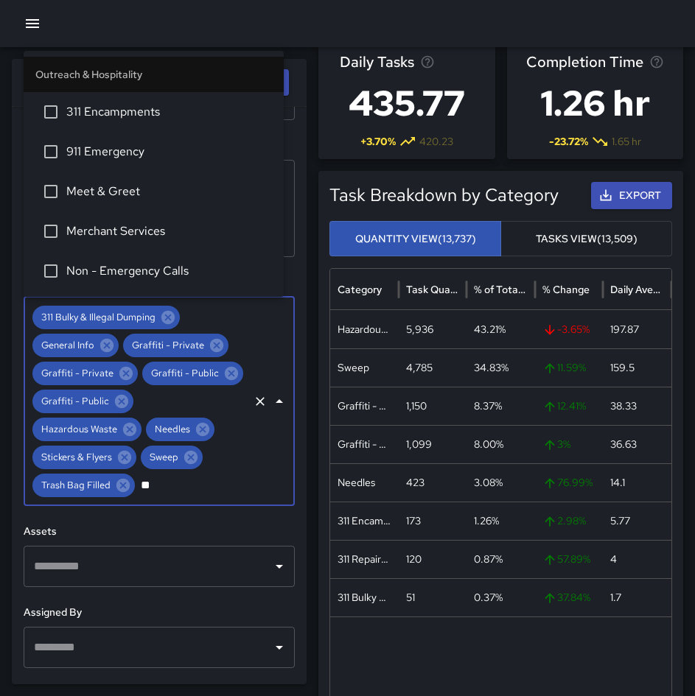
scroll to position [0, 0]
type input "***"
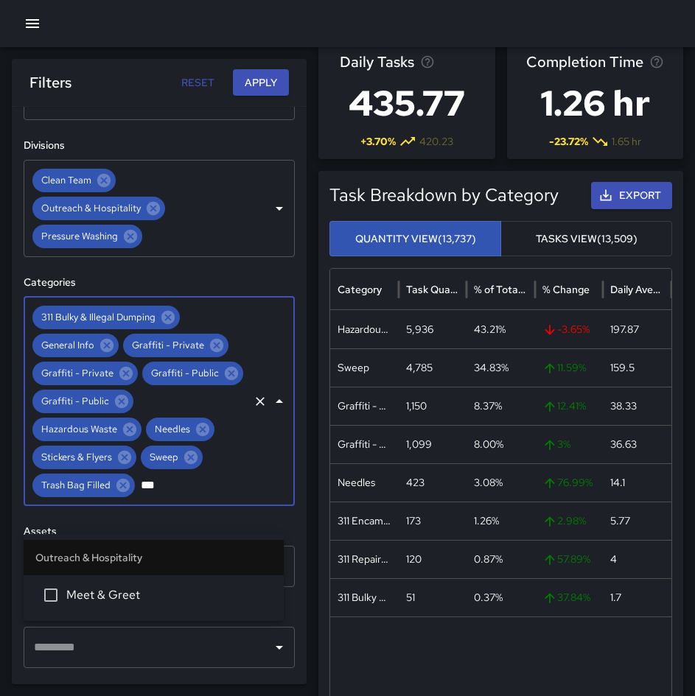
click at [125, 600] on span "Meet & Greet" at bounding box center [169, 595] width 206 height 18
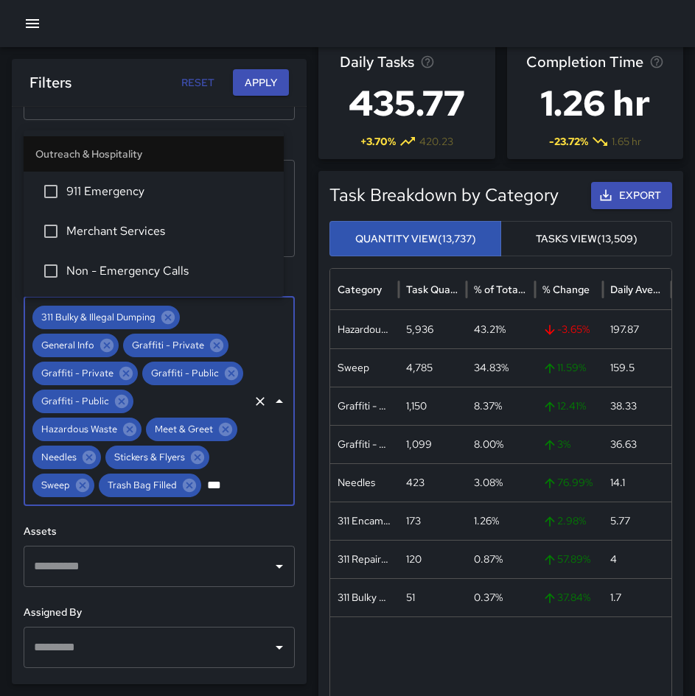
type input "****"
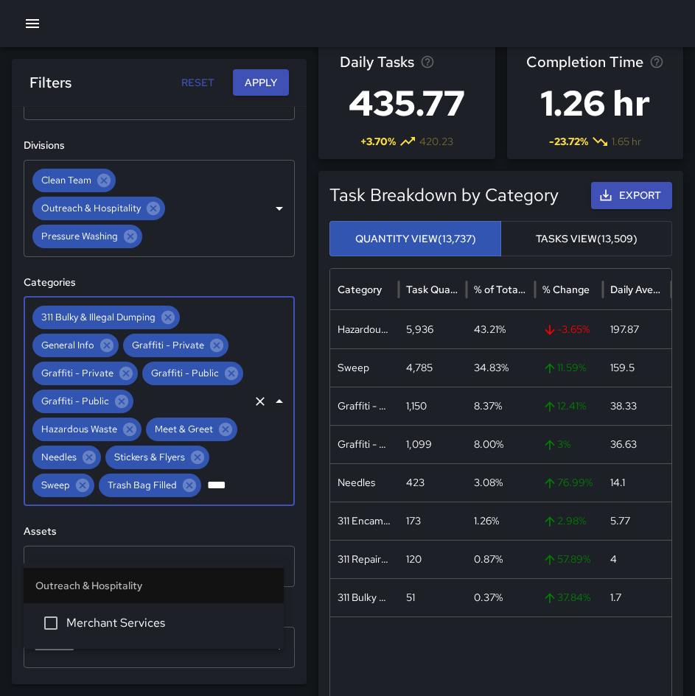
click at [138, 613] on li "Merchant Services" at bounding box center [154, 623] width 260 height 40
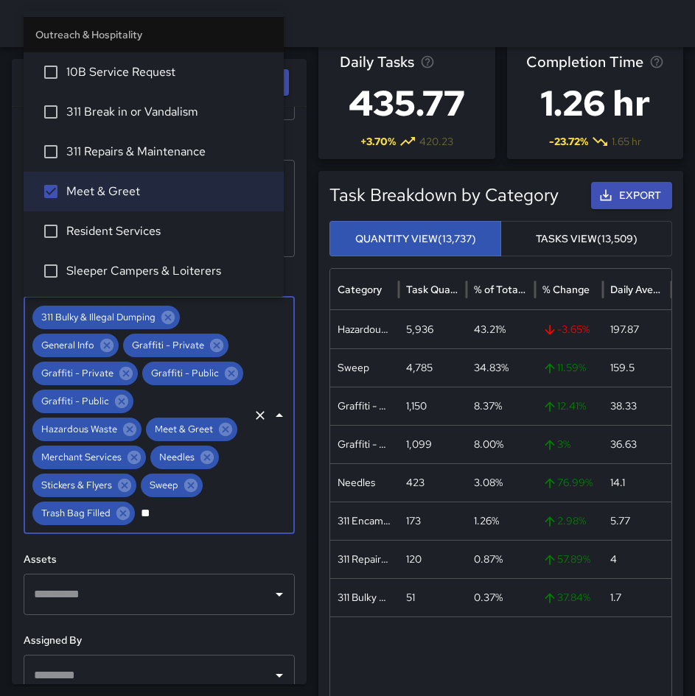
type input "***"
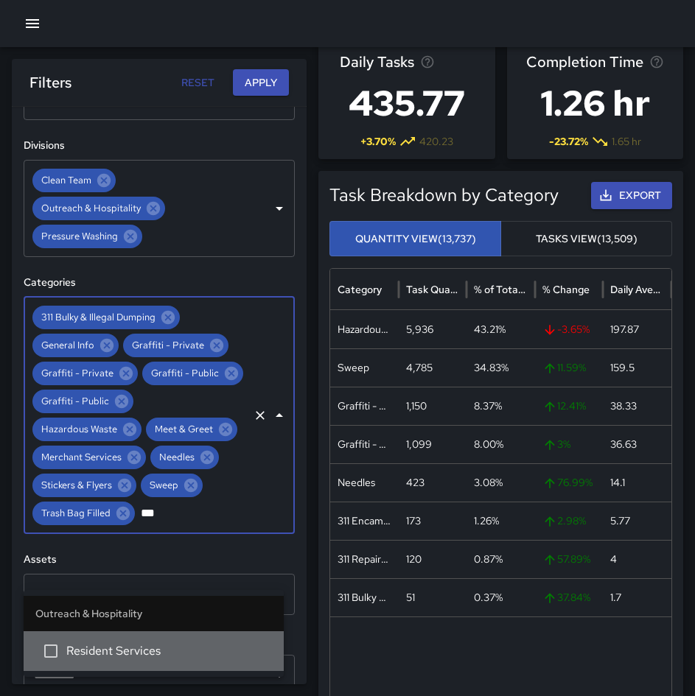
click at [116, 645] on span "Resident Services" at bounding box center [169, 651] width 206 height 18
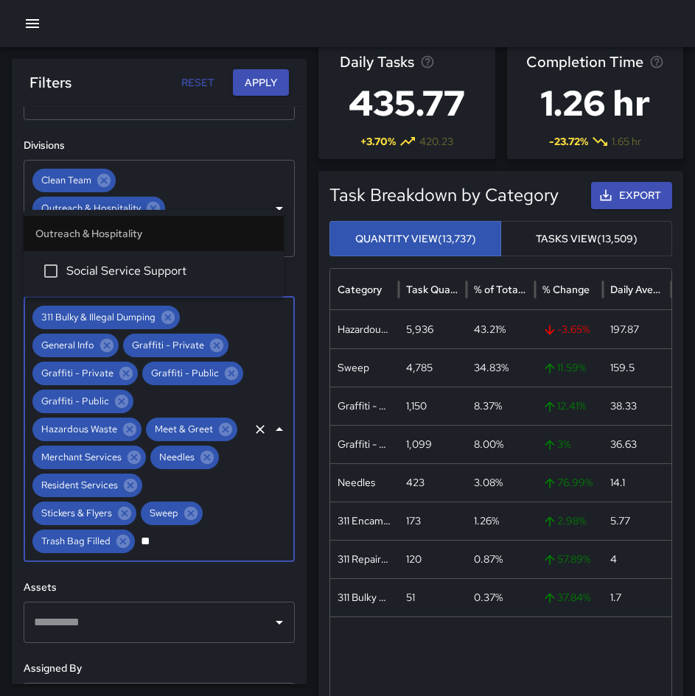
type input "*"
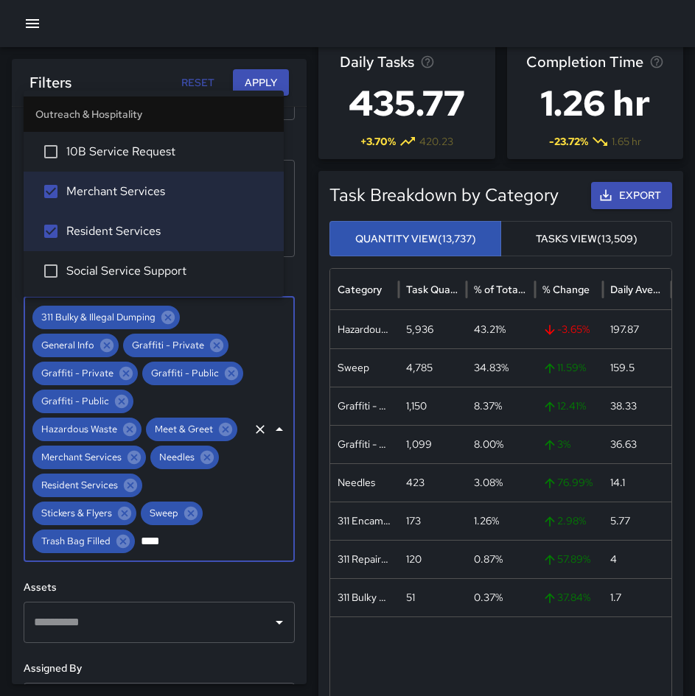
type input "***"
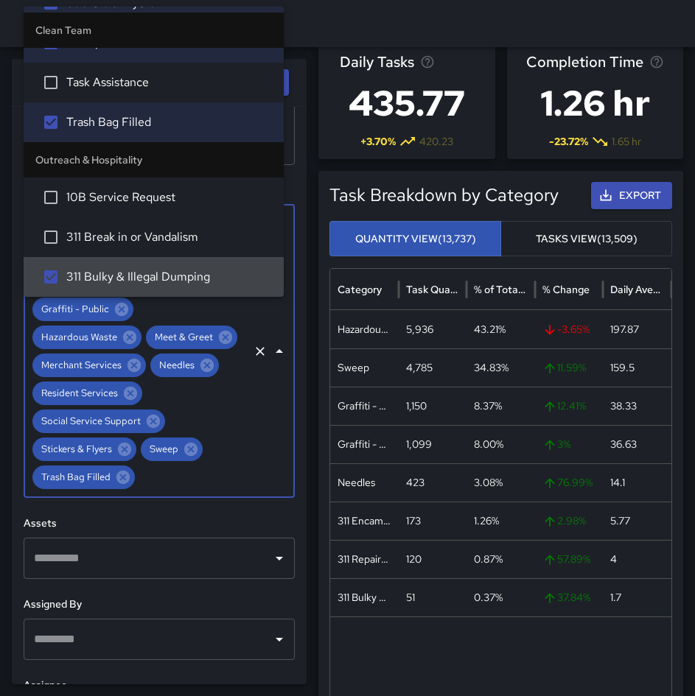
scroll to position [737, 0]
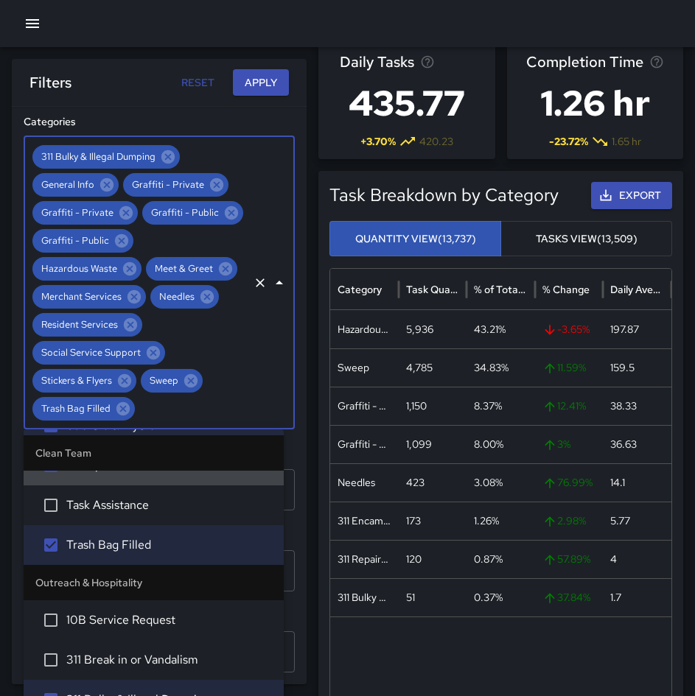
click at [250, 74] on button "Apply" at bounding box center [261, 82] width 56 height 27
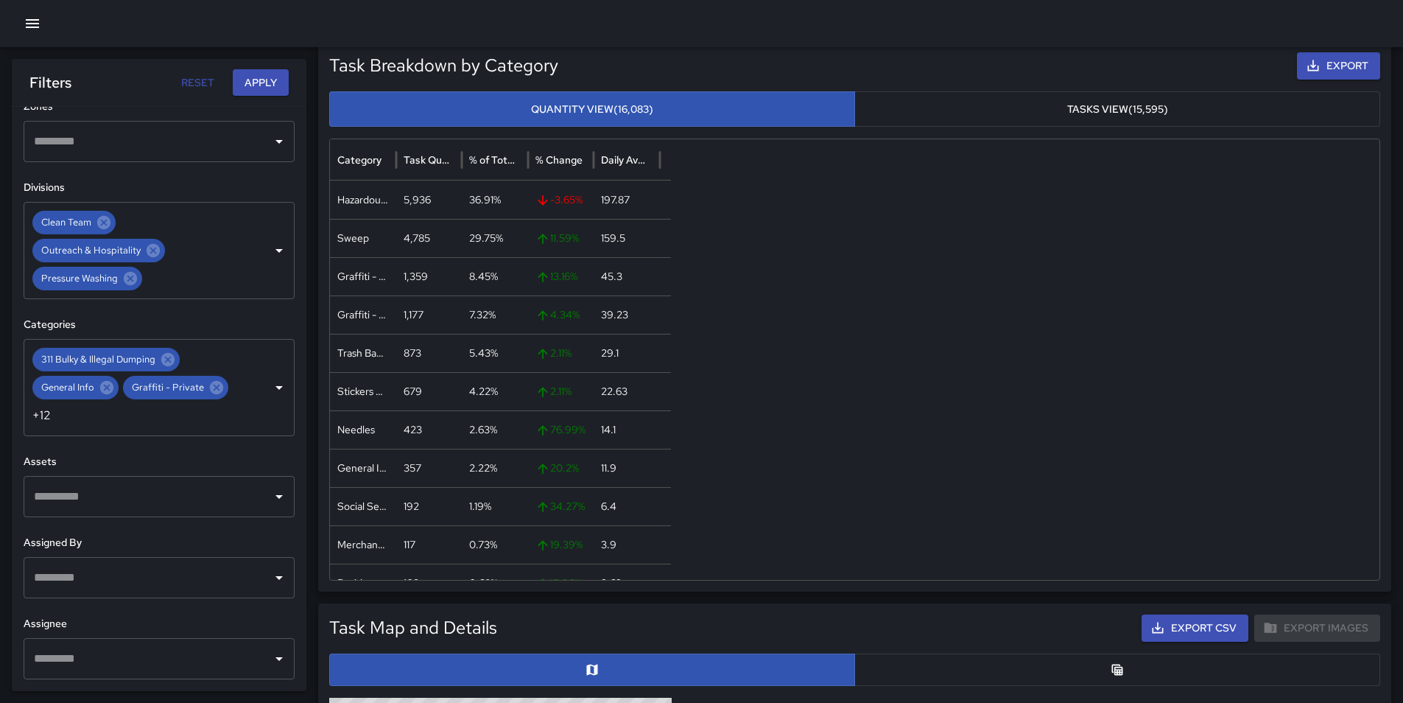
scroll to position [478, 0]
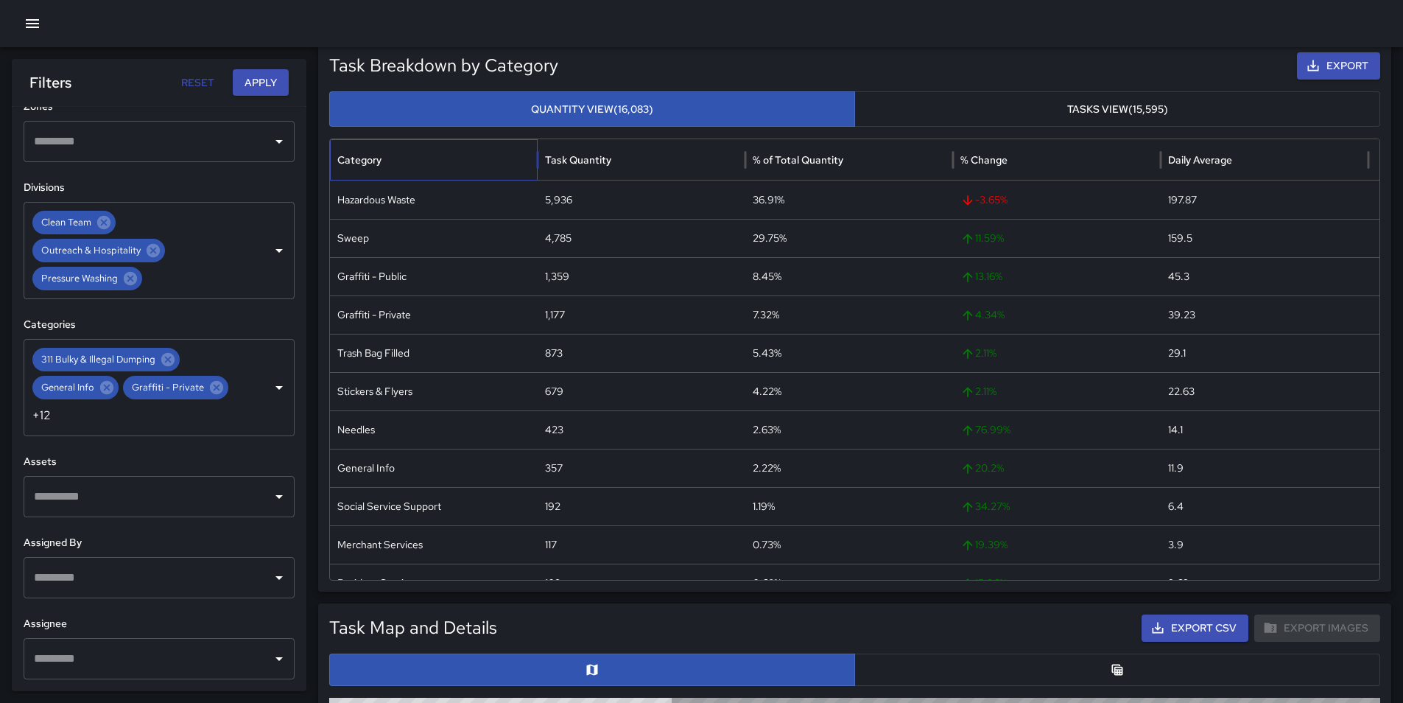
click at [378, 163] on div "Category" at bounding box center [359, 159] width 44 height 13
drag, startPoint x: 560, startPoint y: 199, endPoint x: 531, endPoint y: 194, distance: 29.1
click at [531, 194] on div "311 Bulky & Illegal Dumping 51 0.32% 37.84 % 1.7" at bounding box center [855, 200] width 1050 height 38
copy div "51"
click at [653, 239] on div "357" at bounding box center [642, 238] width 208 height 38
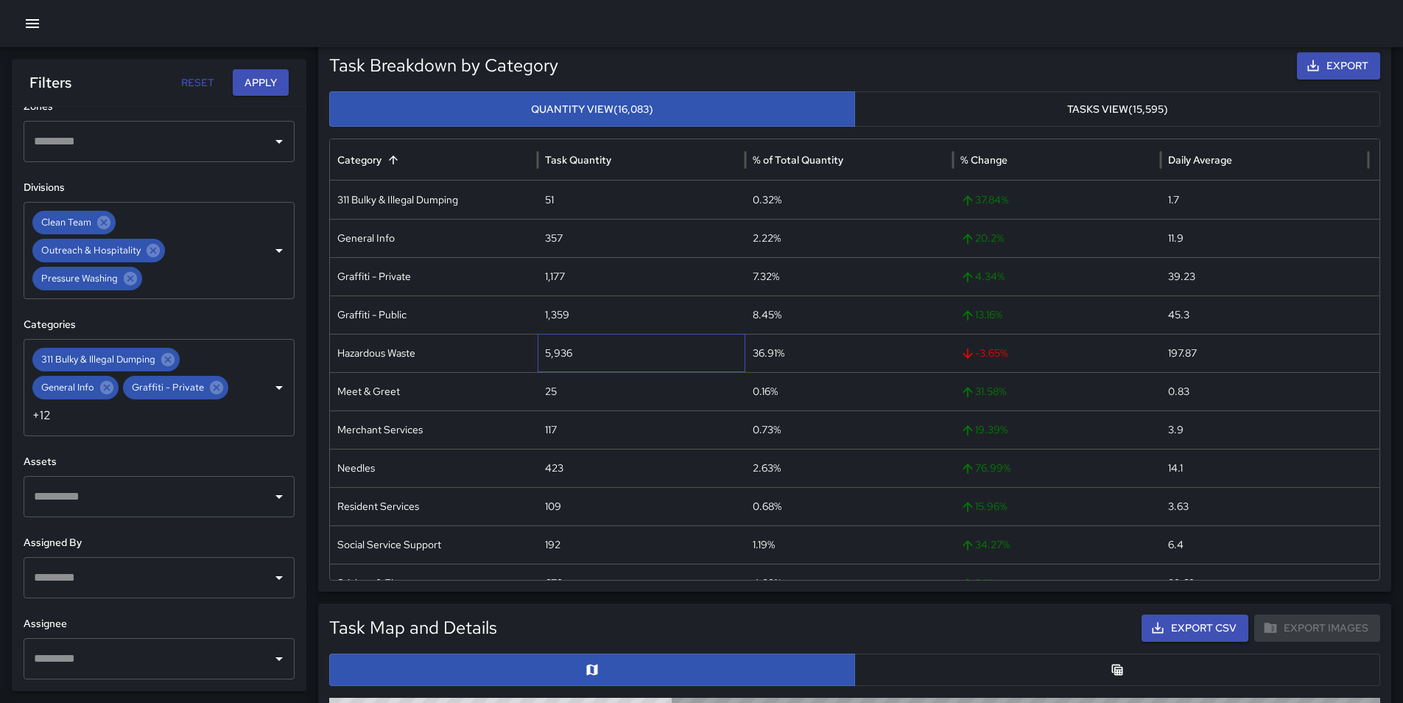
click at [566, 358] on div "5,936" at bounding box center [642, 353] width 208 height 38
copy div "5,936"
click at [558, 467] on div "423" at bounding box center [642, 468] width 208 height 38
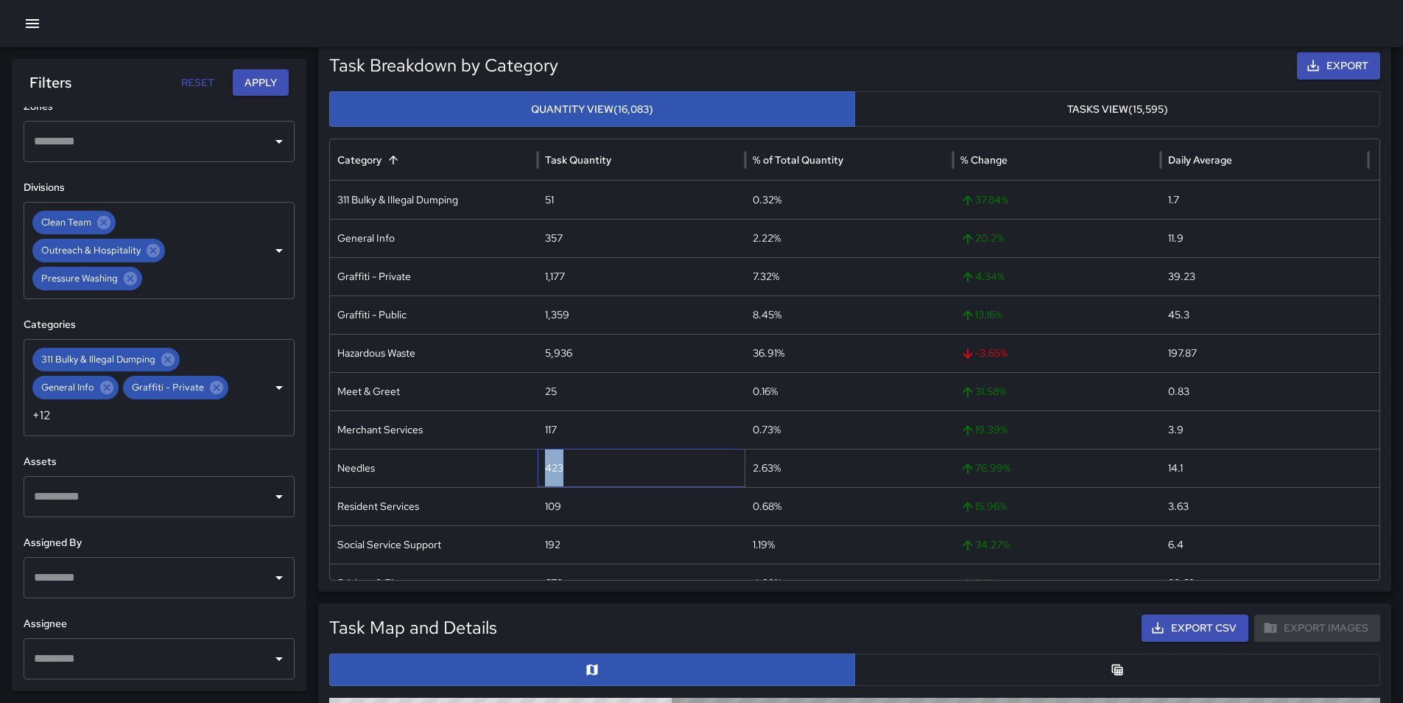
click at [558, 467] on div "423" at bounding box center [642, 468] width 208 height 38
copy div "423"
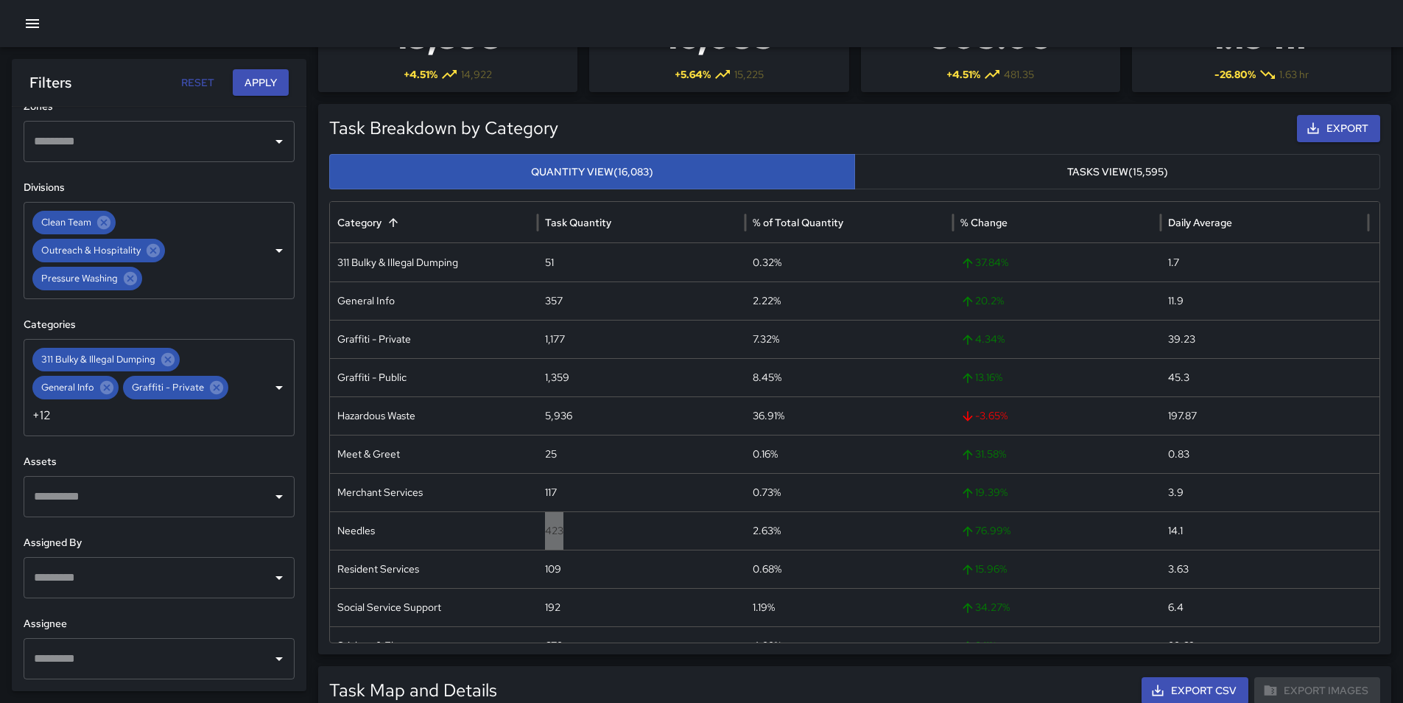
scroll to position [0, 0]
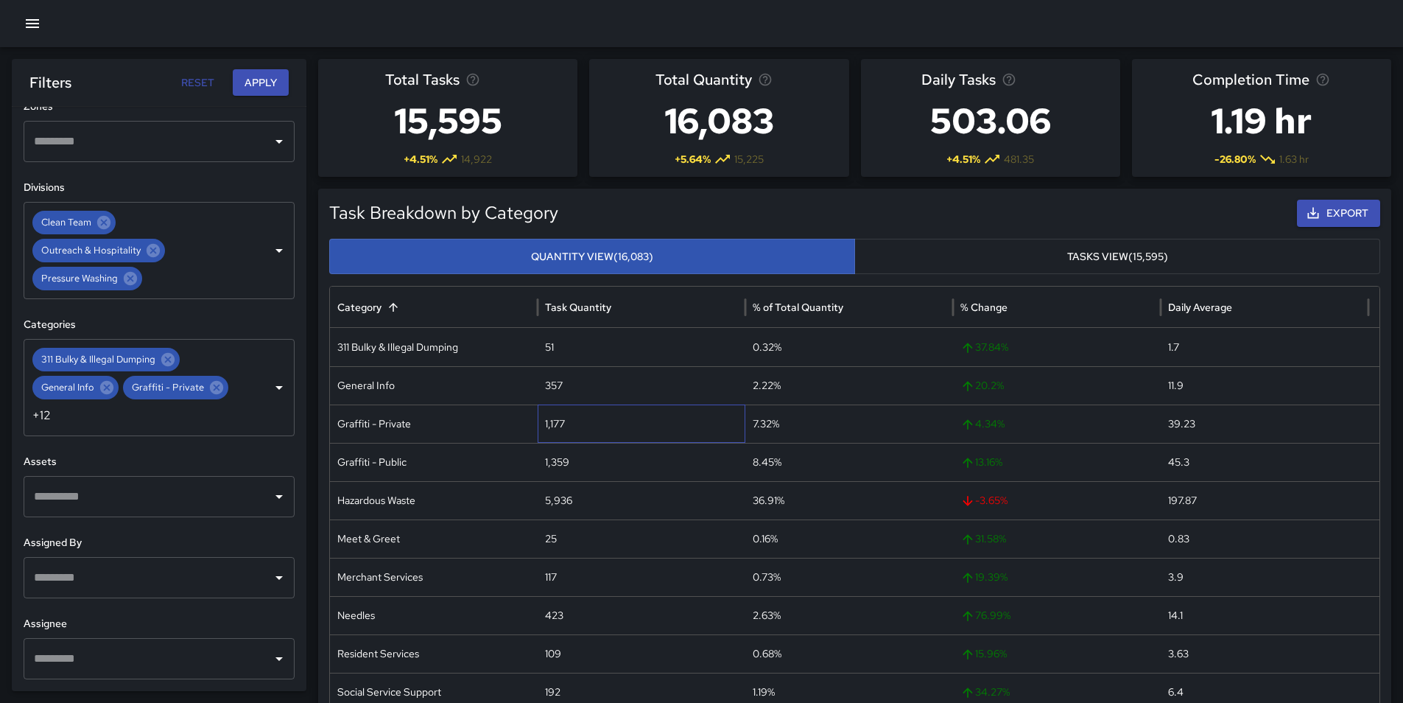
click at [549, 422] on div "1,177" at bounding box center [642, 423] width 208 height 38
copy div "1,177"
click at [559, 460] on div "1,359" at bounding box center [642, 462] width 208 height 38
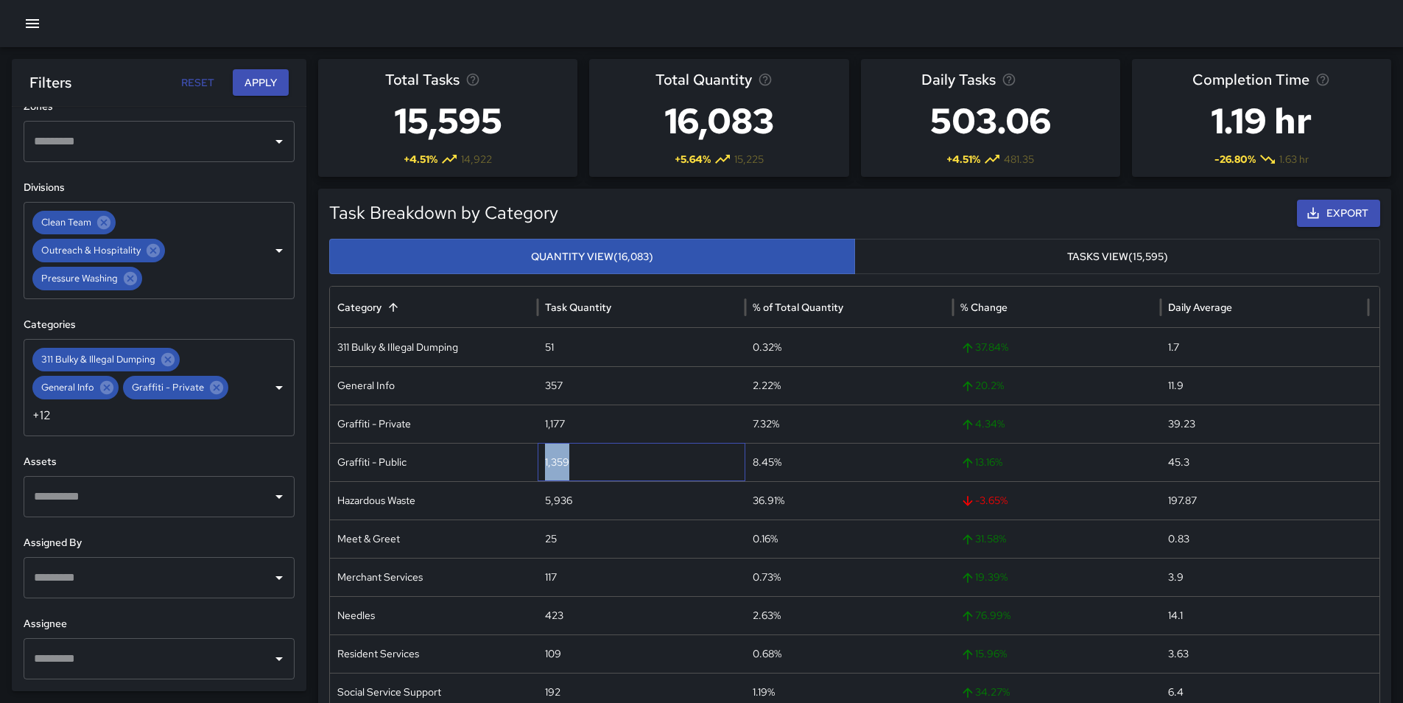
click at [559, 460] on div "1,359" at bounding box center [642, 462] width 208 height 38
copy div "1,359"
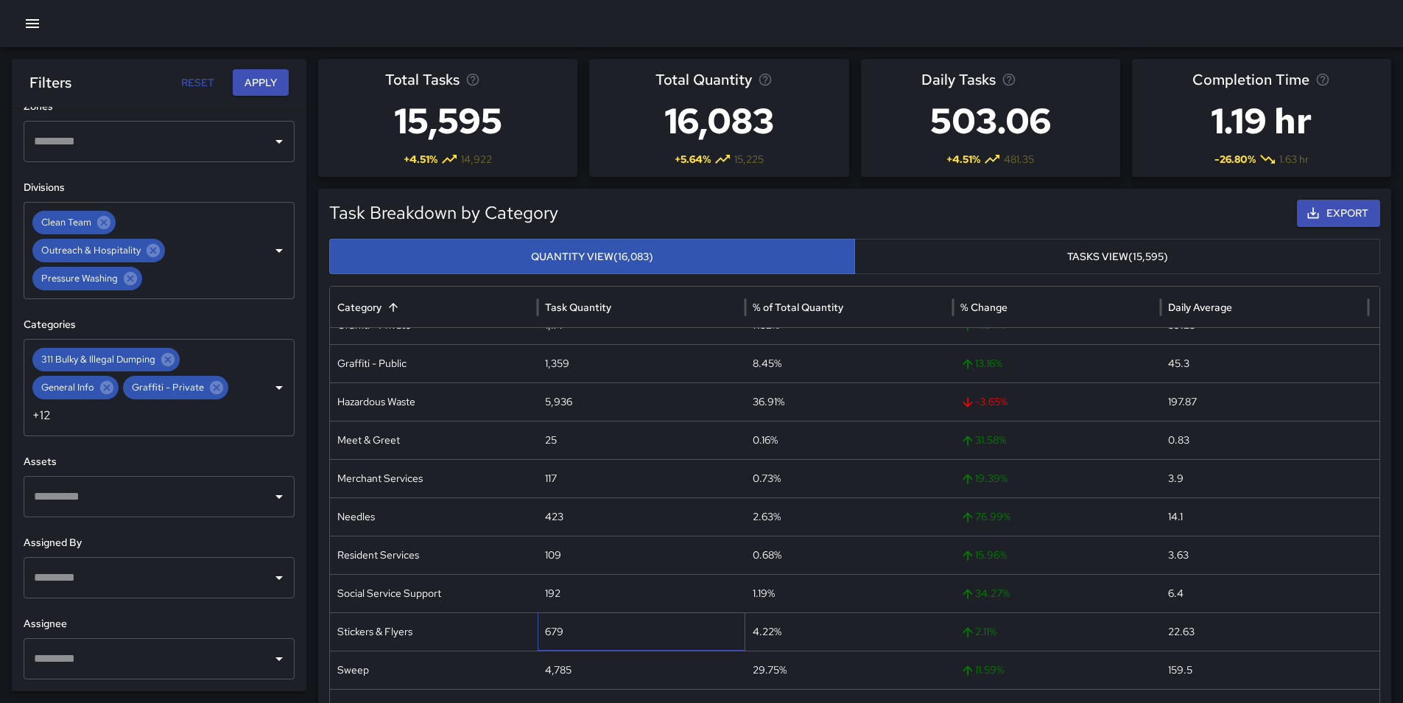
click at [561, 625] on div "679" at bounding box center [642, 631] width 208 height 38
click at [558, 631] on div "679" at bounding box center [642, 631] width 208 height 38
click at [705, 509] on div "423" at bounding box center [642, 516] width 208 height 38
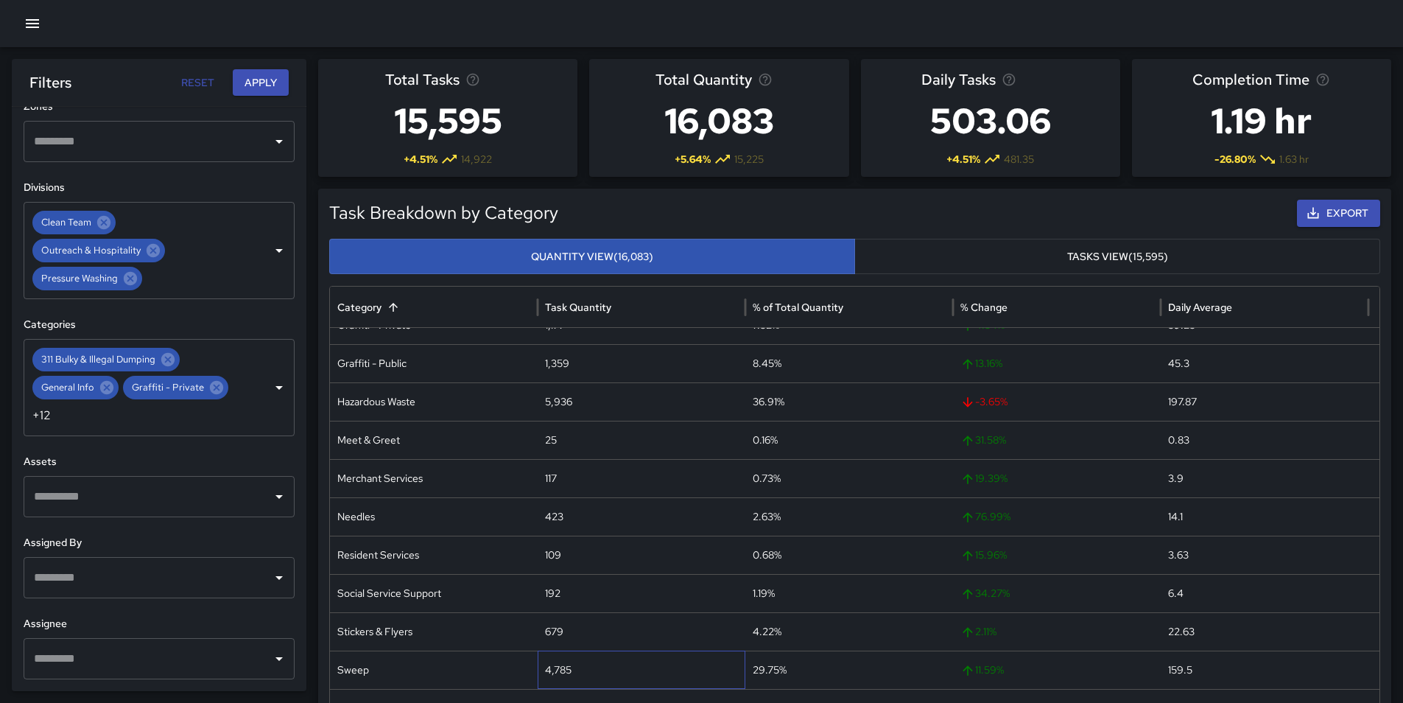
click at [568, 664] on div "4,785" at bounding box center [642, 670] width 208 height 38
click at [567, 664] on div "4,785" at bounding box center [642, 670] width 208 height 38
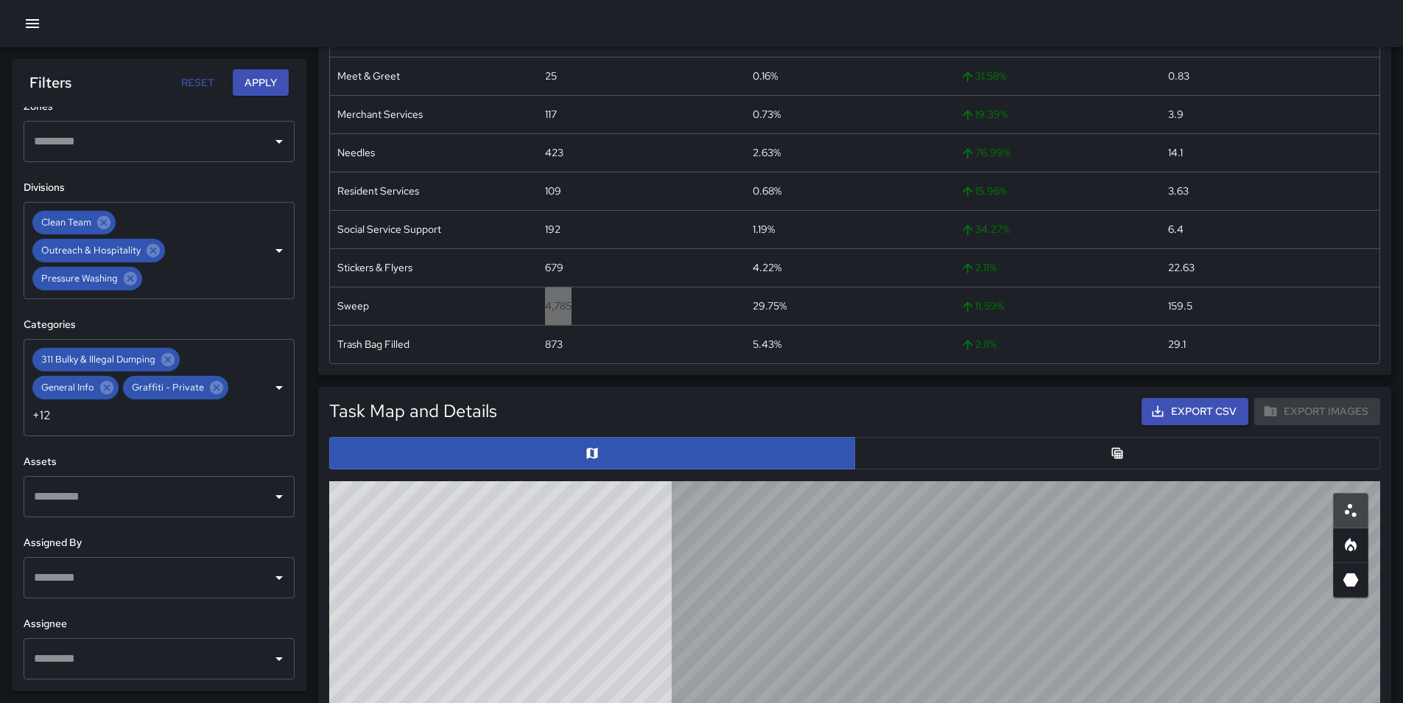
scroll to position [368, 0]
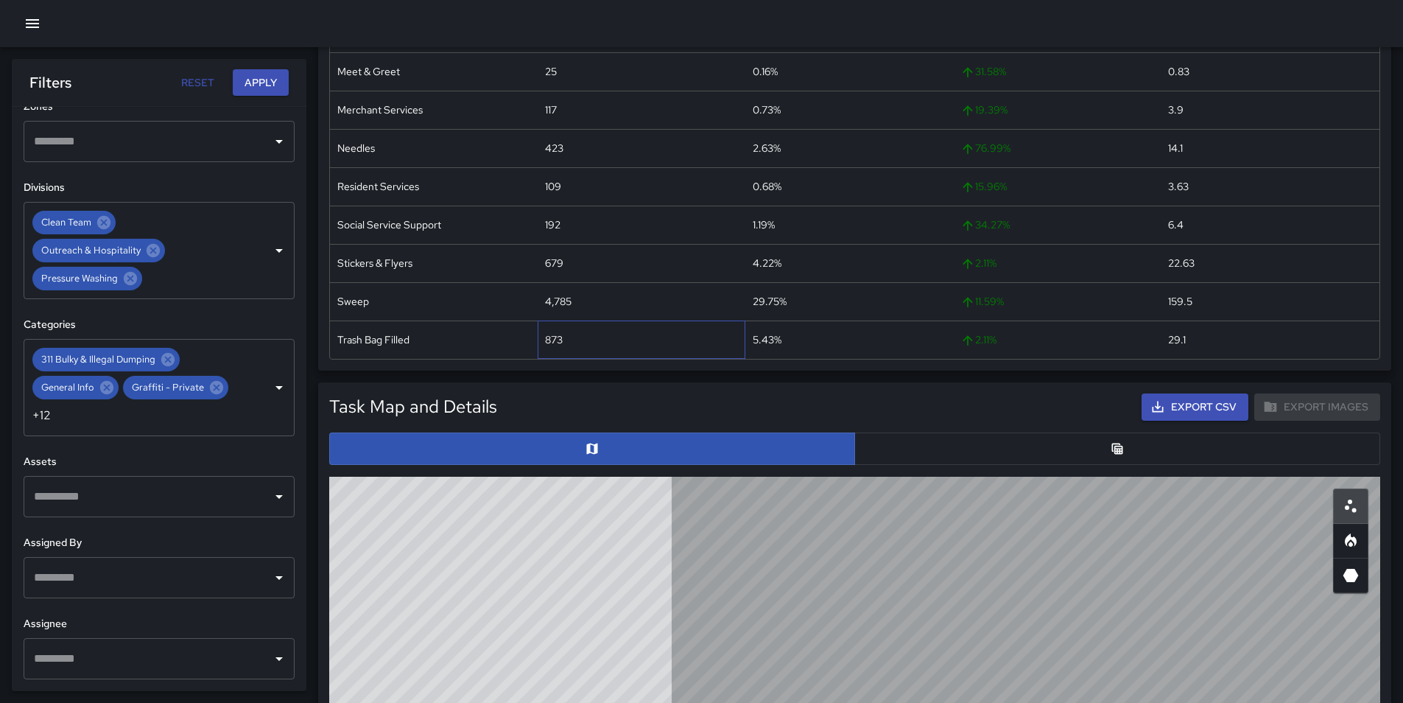
click at [565, 337] on div "873" at bounding box center [642, 339] width 208 height 38
click at [551, 337] on div "873" at bounding box center [642, 339] width 208 height 38
click at [555, 335] on div "873" at bounding box center [642, 339] width 208 height 38
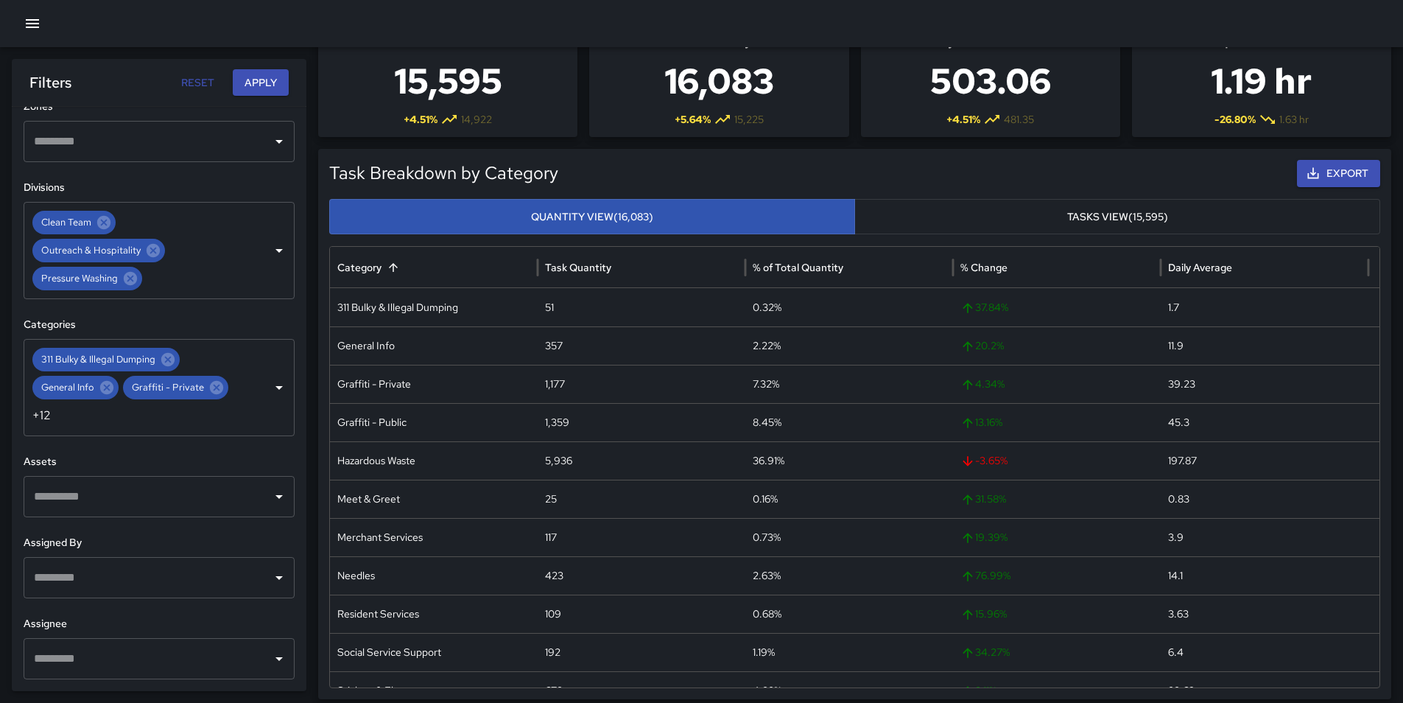
scroll to position [0, 0]
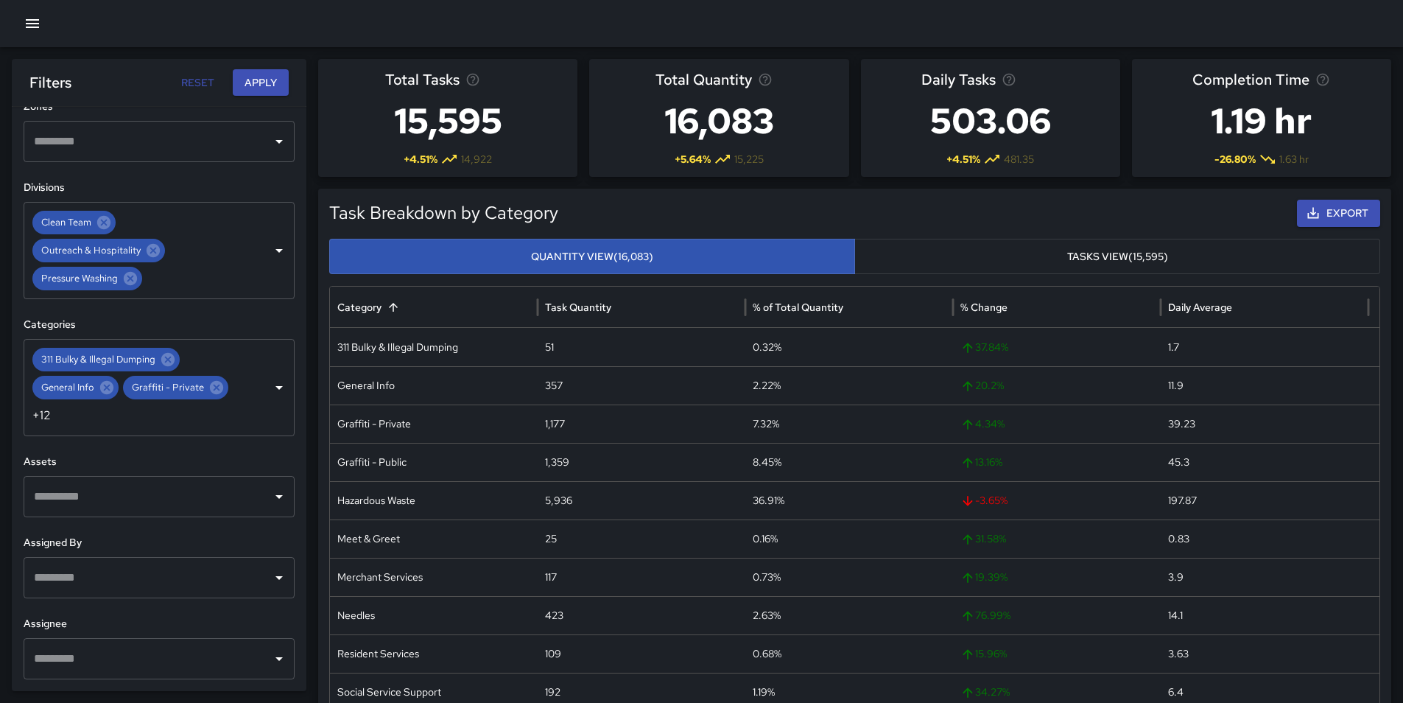
click at [705, 244] on button "Tasks View (15,595)" at bounding box center [1118, 257] width 526 height 36
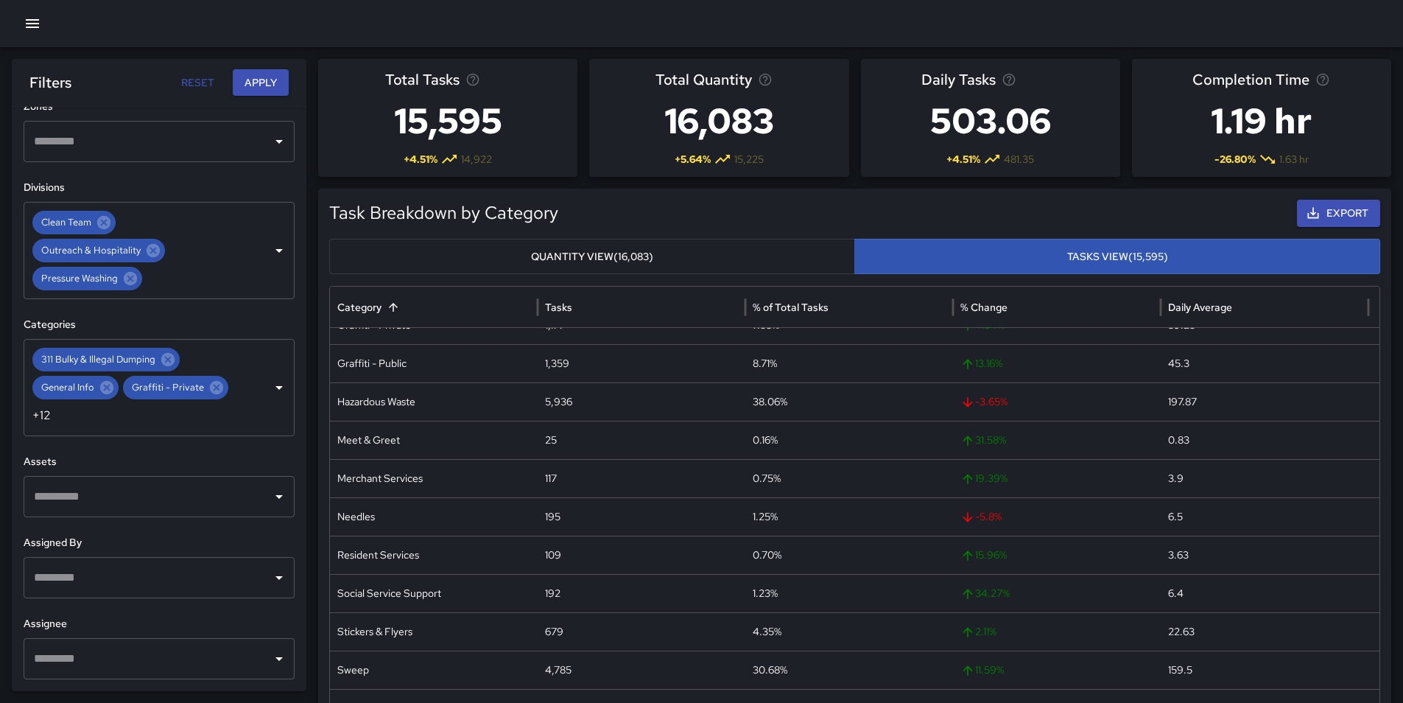
click at [705, 266] on button "Quantity View (16,083)" at bounding box center [592, 257] width 526 height 36
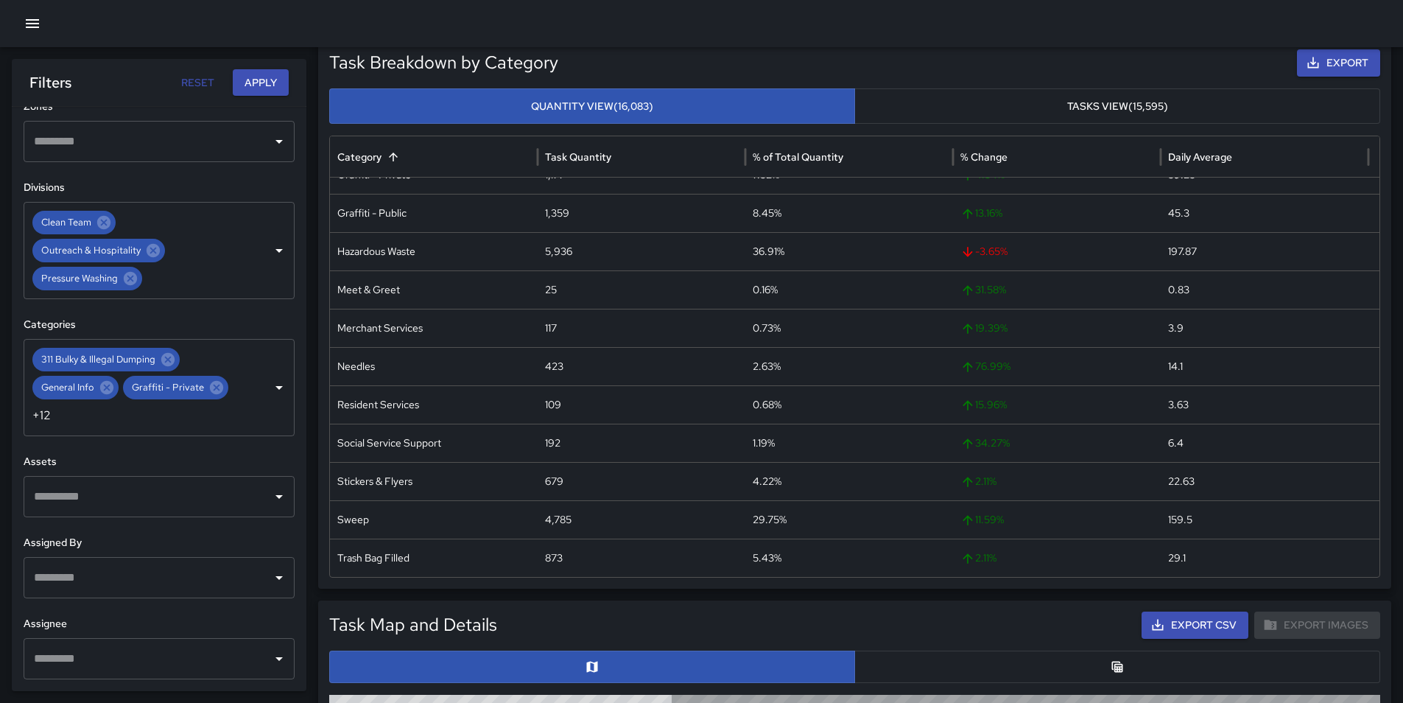
scroll to position [147, 0]
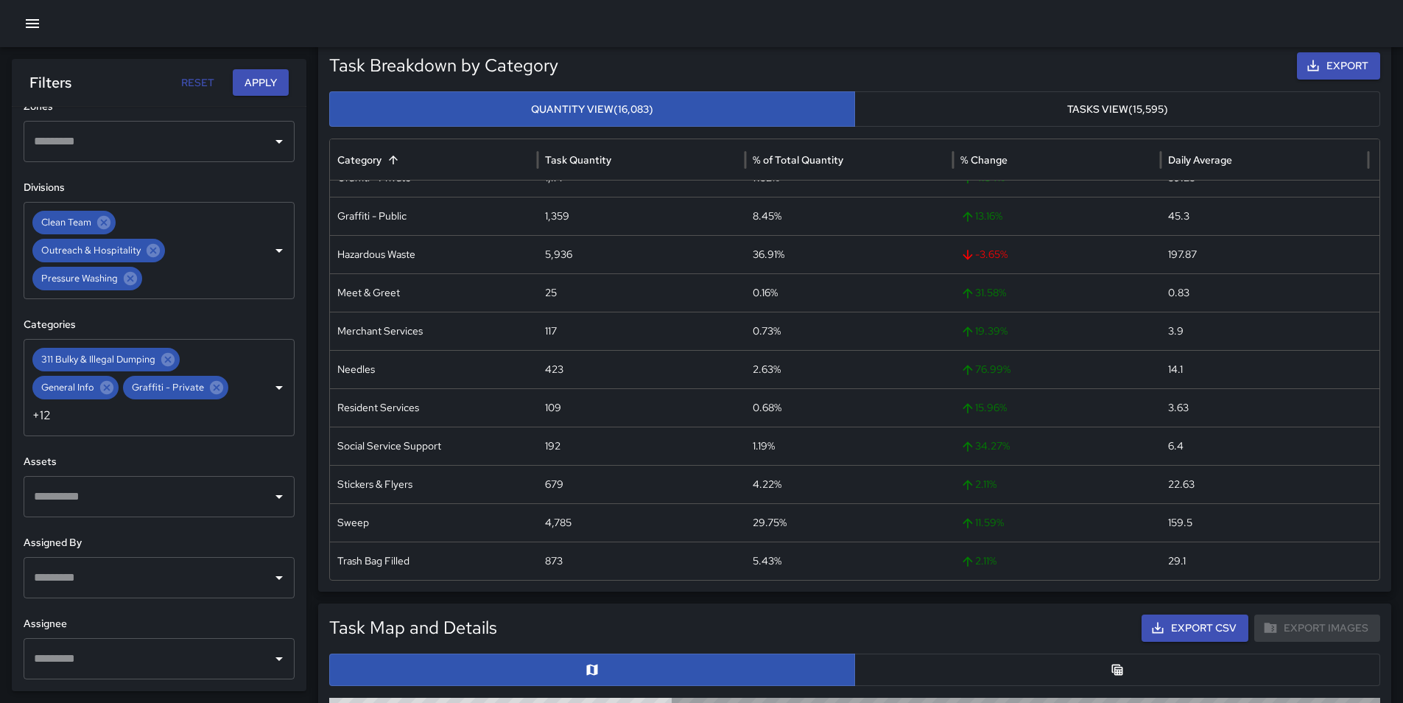
click at [705, 94] on button "Tasks View (15,595)" at bounding box center [1118, 109] width 526 height 36
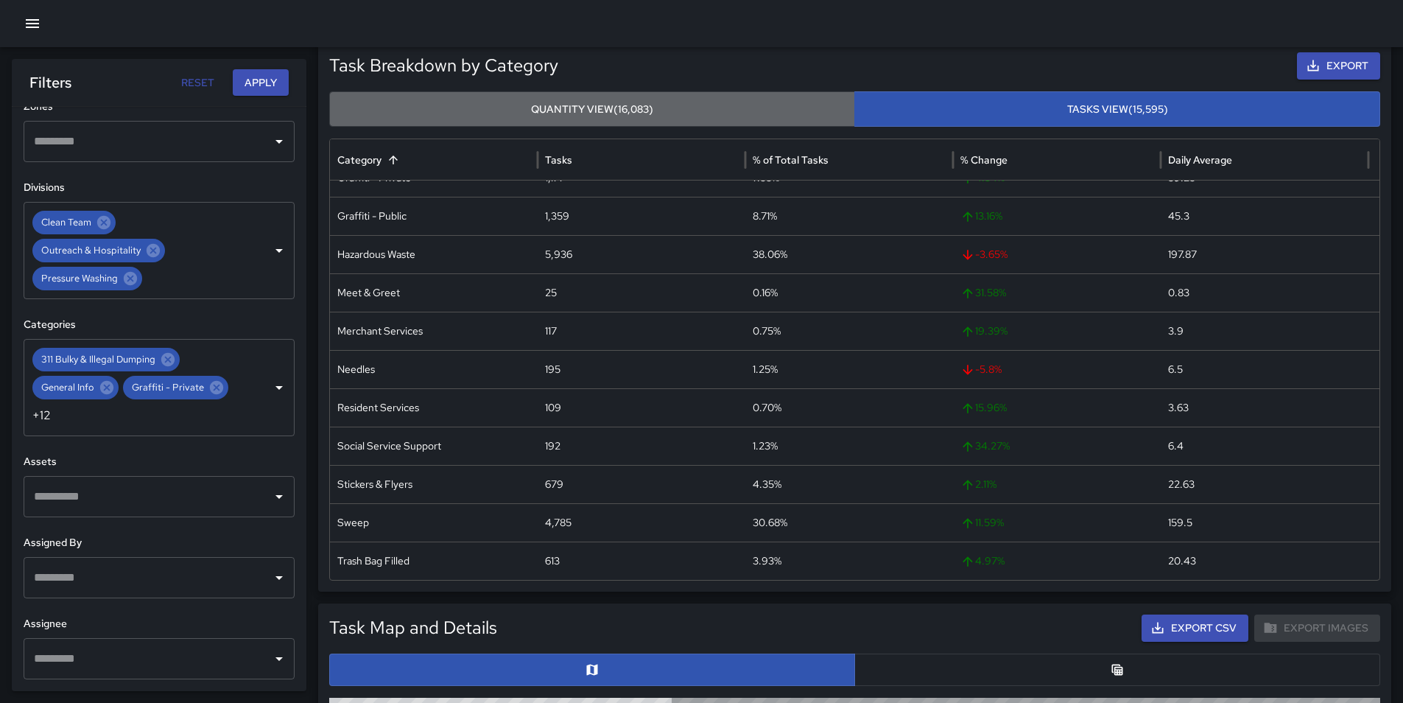
click at [705, 104] on button "Quantity View (16,083)" at bounding box center [592, 109] width 526 height 36
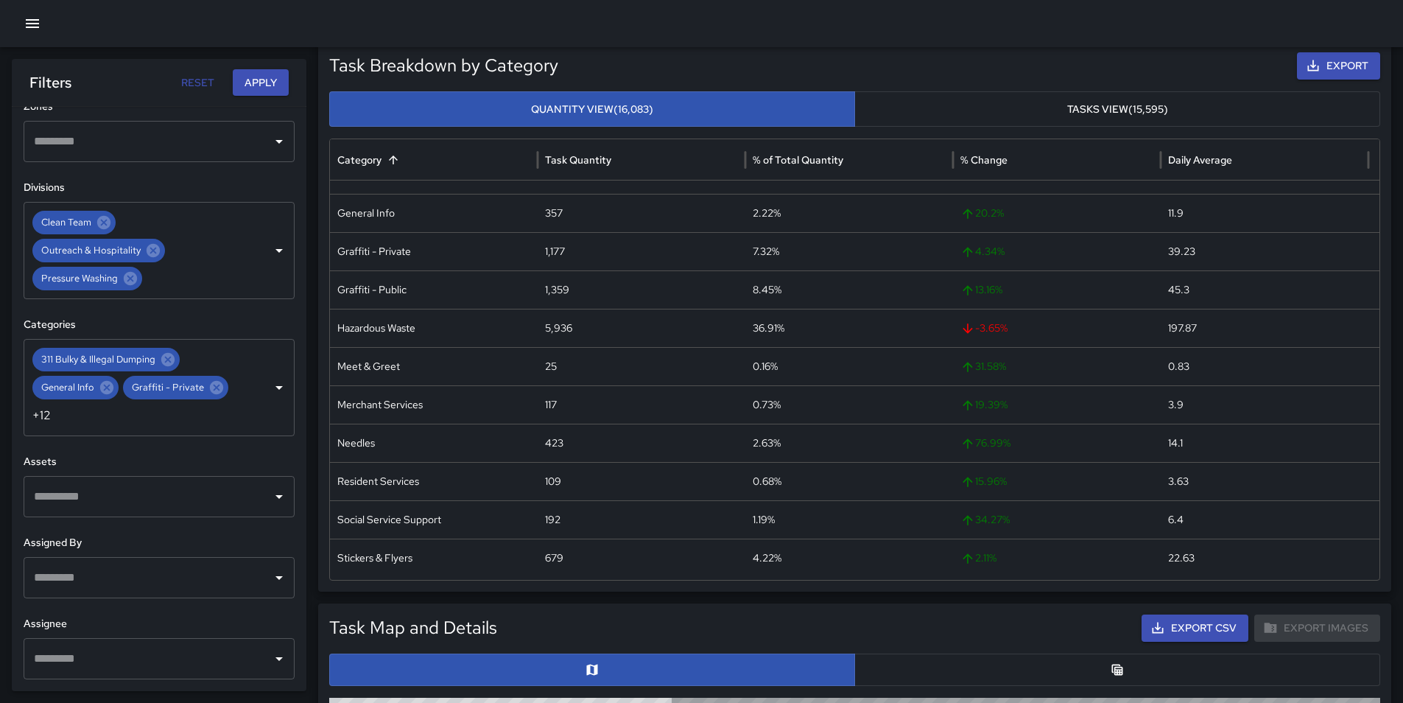
scroll to position [0, 0]
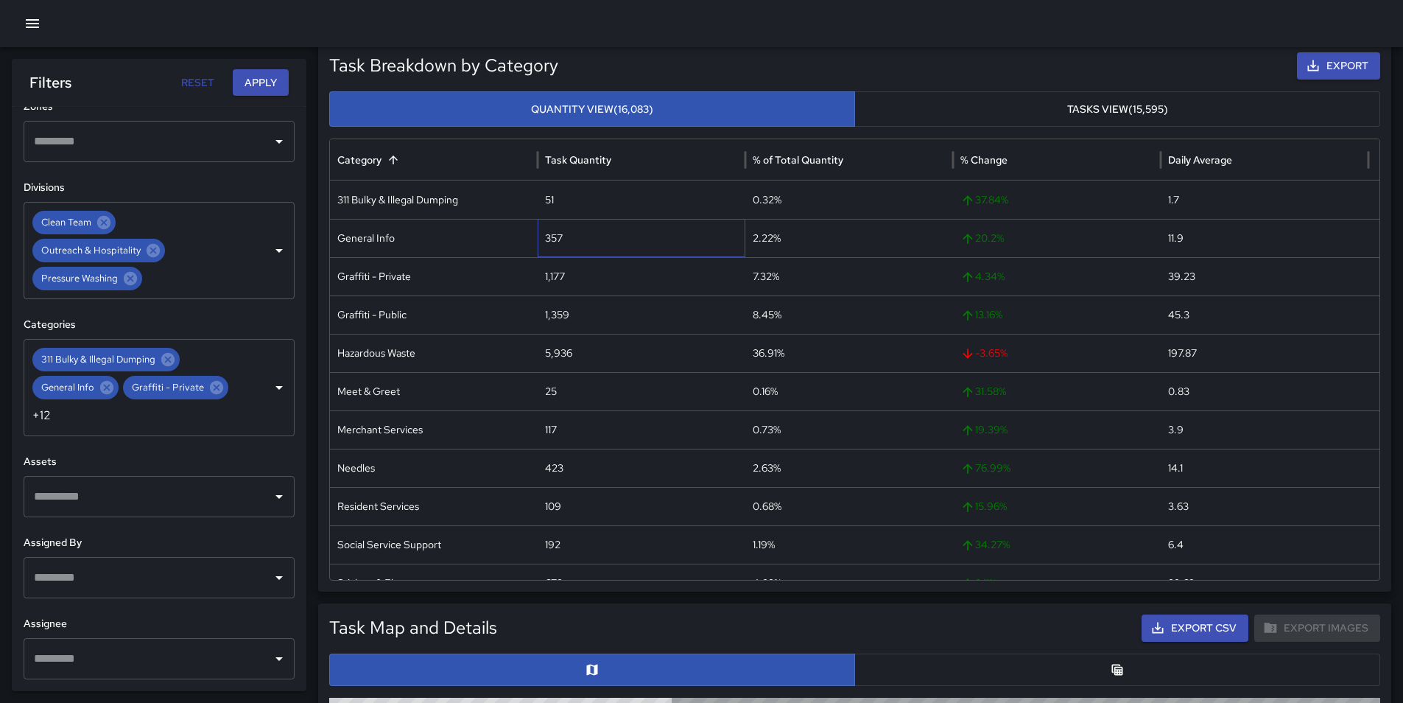
click at [553, 239] on div "357" at bounding box center [642, 238] width 208 height 38
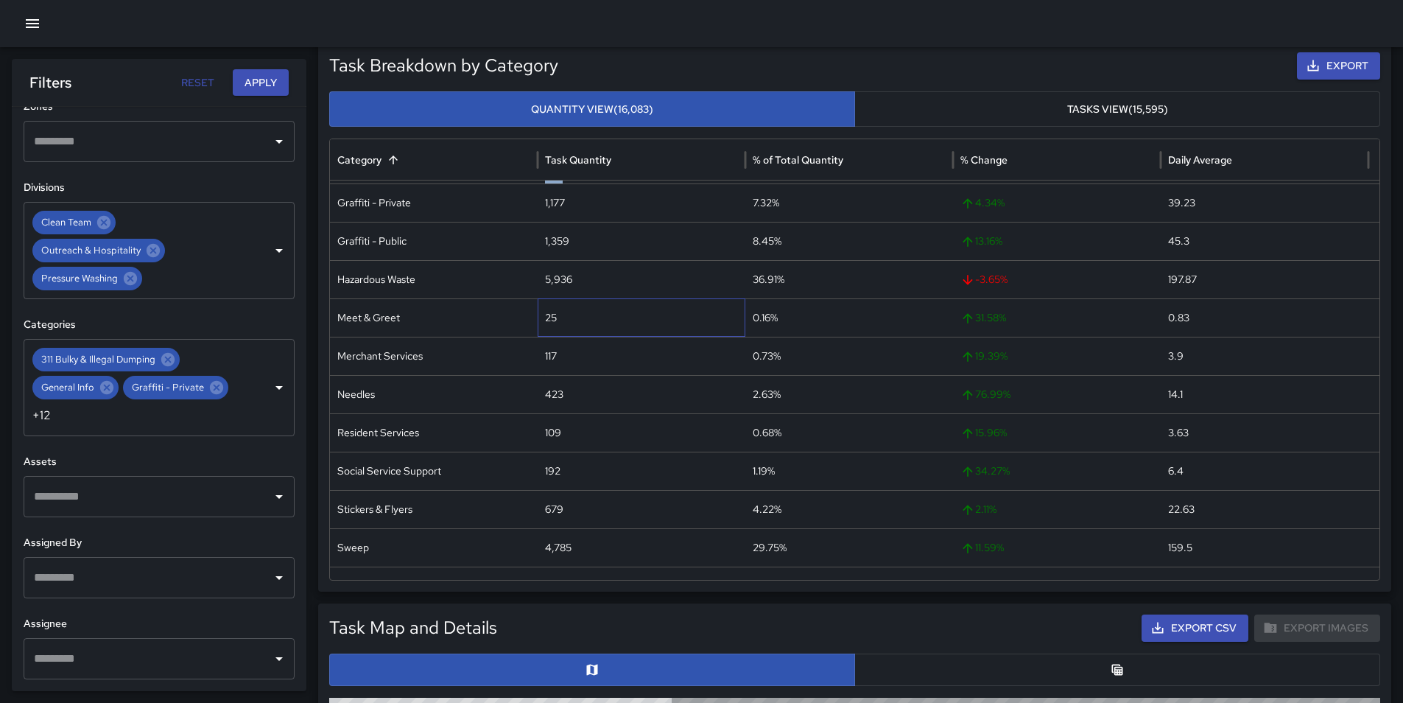
click at [550, 312] on div "25" at bounding box center [642, 317] width 208 height 38
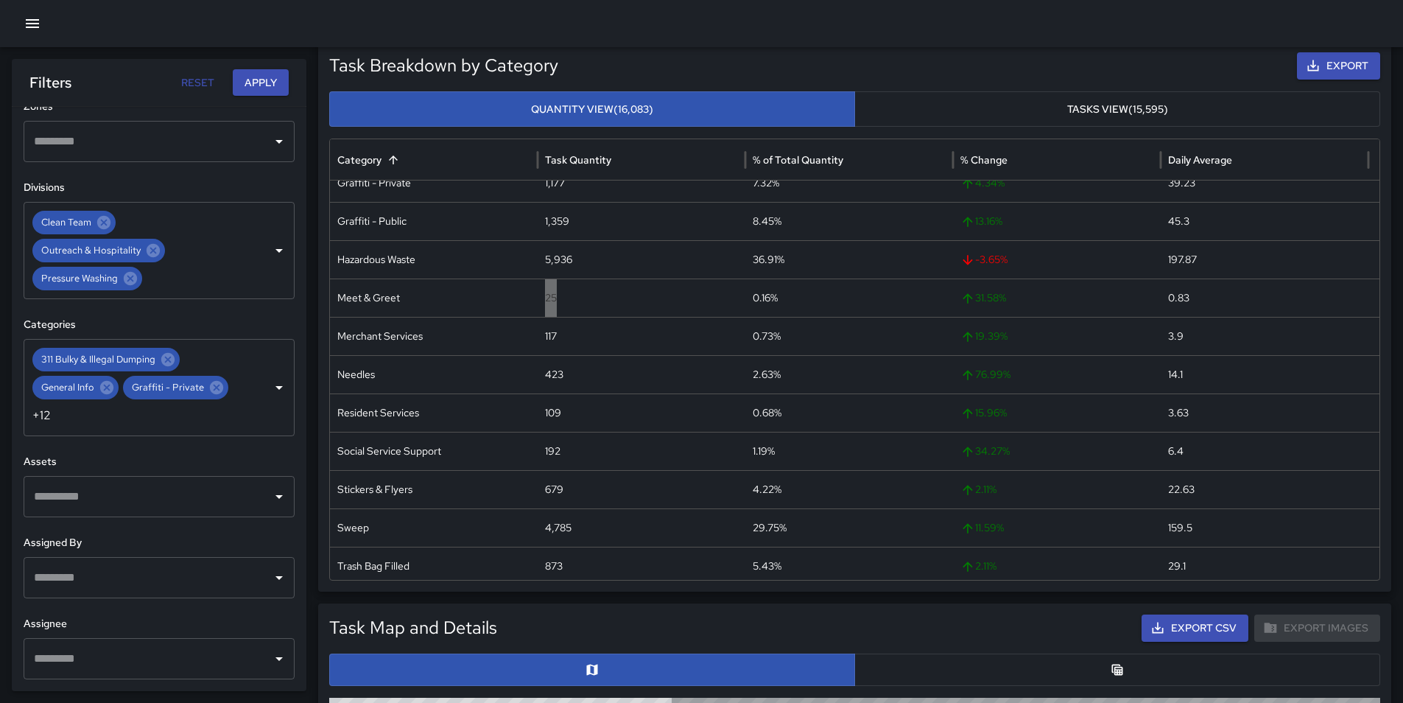
scroll to position [99, 0]
click at [552, 335] on div "117" at bounding box center [642, 331] width 208 height 38
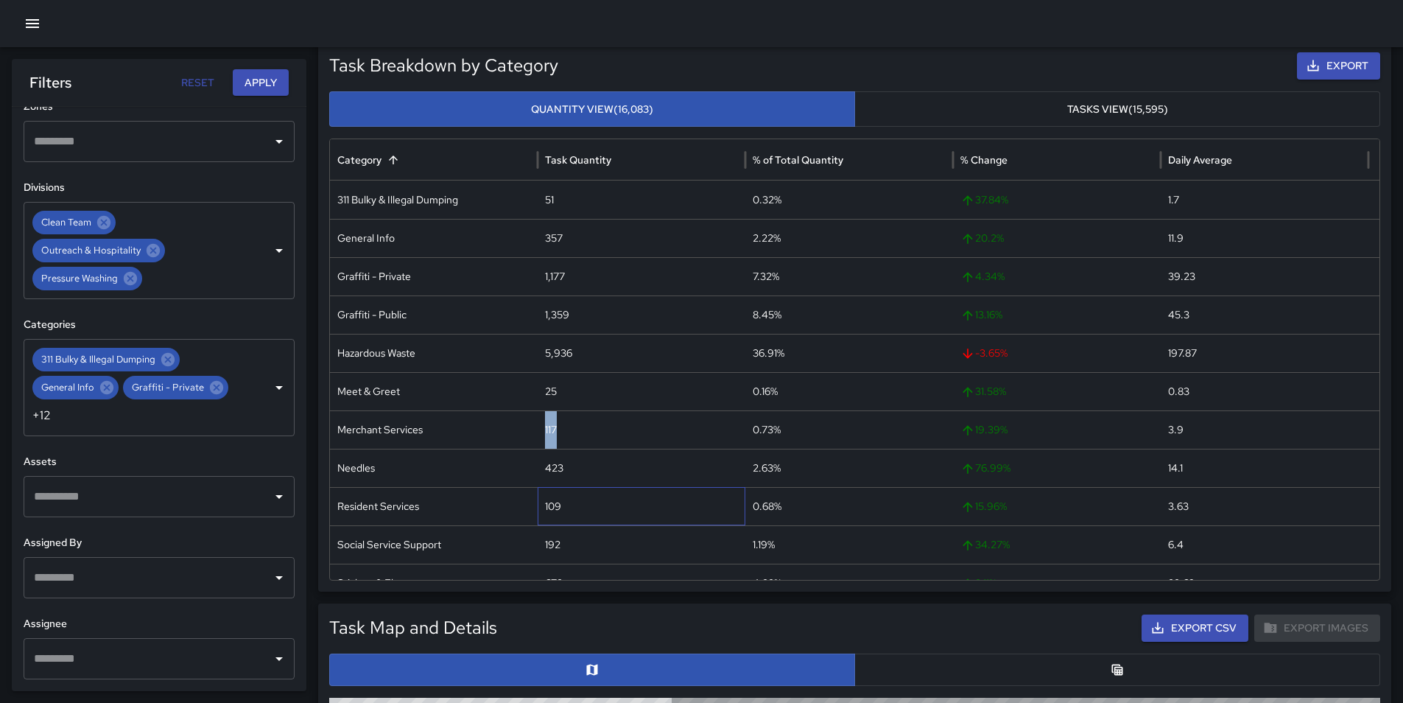
click at [551, 505] on div "109" at bounding box center [642, 506] width 208 height 38
click at [705, 503] on div "109" at bounding box center [642, 506] width 208 height 38
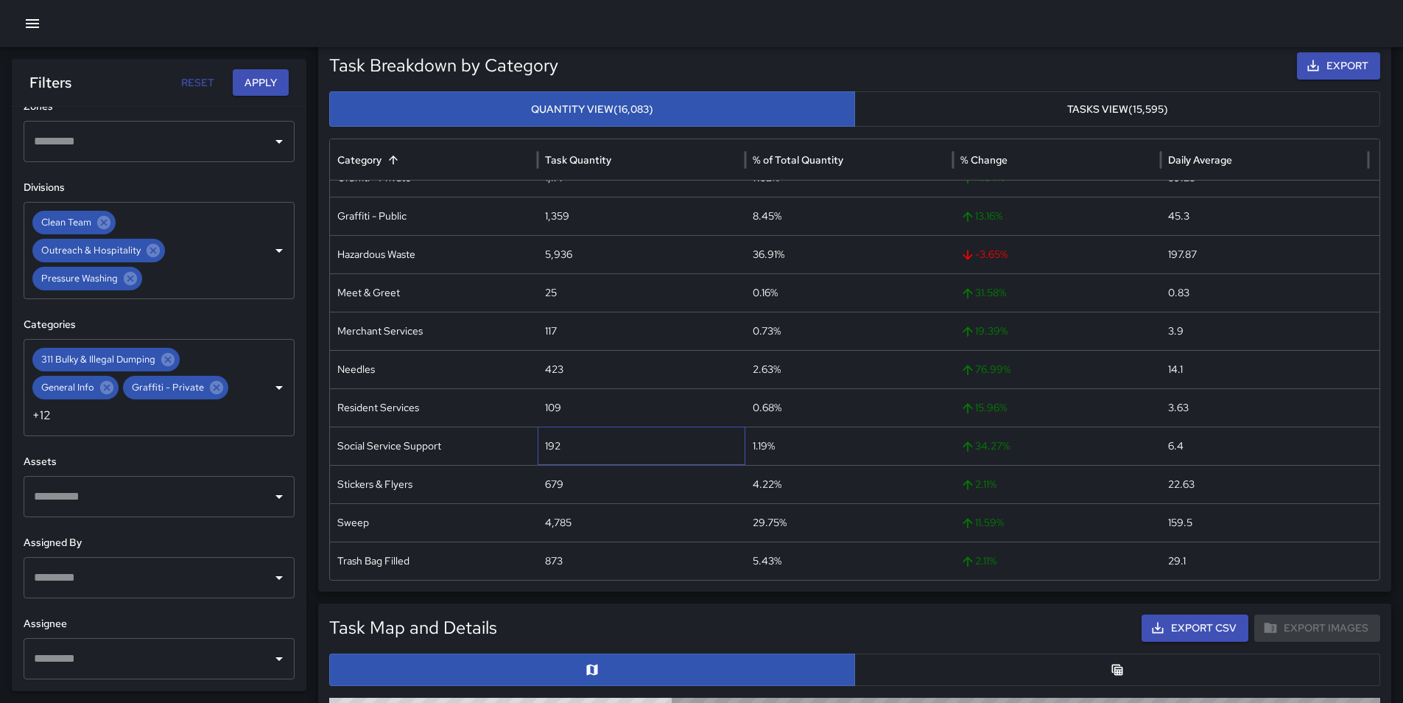
click at [553, 444] on div "192" at bounding box center [642, 446] width 208 height 38
click at [553, 445] on div "192" at bounding box center [642, 446] width 208 height 38
